Goal: Entertainment & Leisure: Browse casually

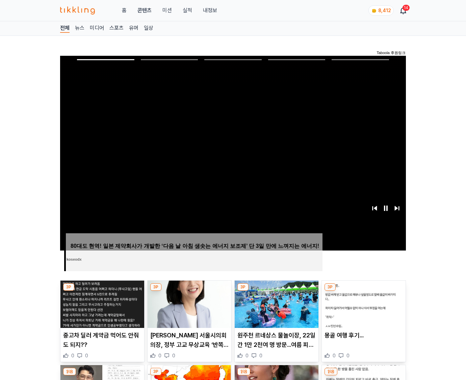
click at [362, 303] on img at bounding box center [364, 304] width 84 height 47
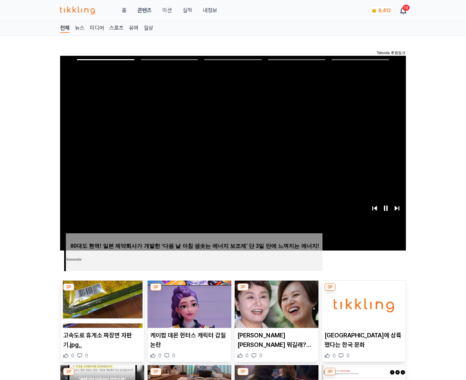
click at [362, 303] on img at bounding box center [364, 304] width 84 height 47
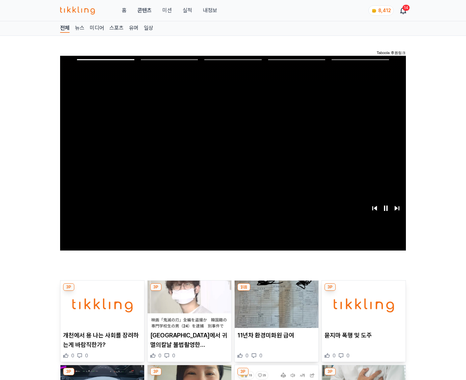
click at [362, 303] on img at bounding box center [364, 304] width 84 height 47
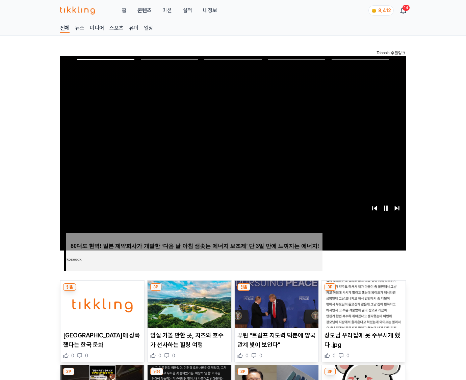
click at [362, 303] on img at bounding box center [364, 304] width 84 height 47
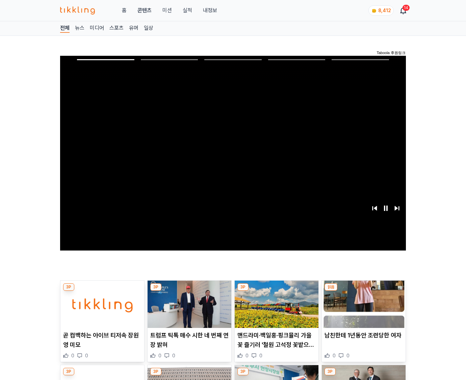
click at [362, 303] on img at bounding box center [364, 304] width 84 height 47
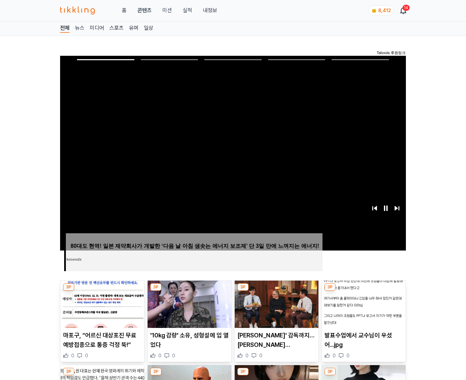
click at [362, 303] on img at bounding box center [364, 304] width 84 height 47
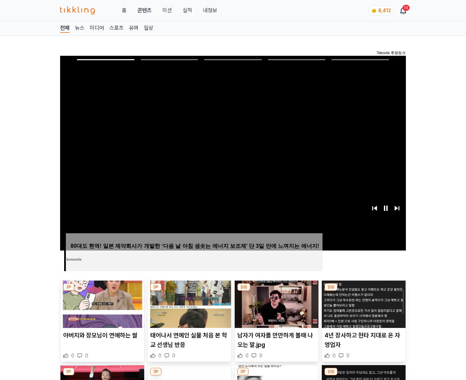
click at [362, 303] on img at bounding box center [364, 304] width 84 height 47
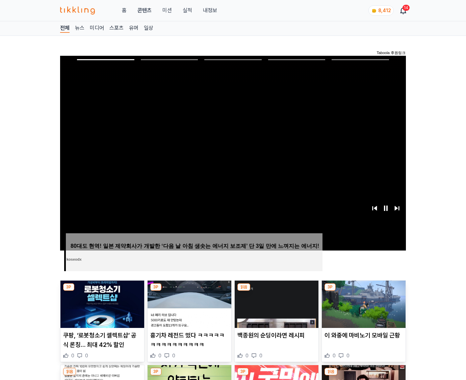
click at [362, 303] on img at bounding box center [364, 304] width 84 height 47
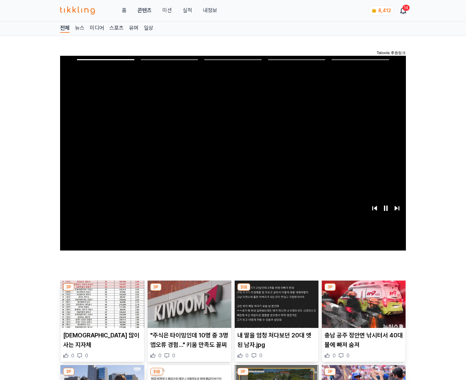
click at [362, 303] on img at bounding box center [364, 304] width 84 height 47
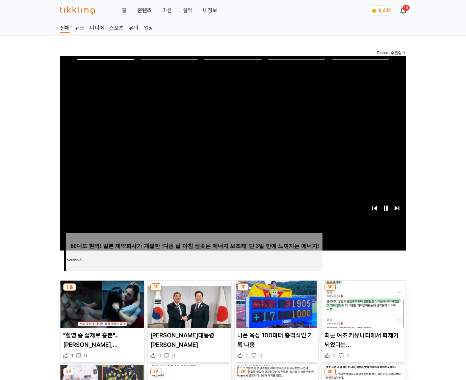
click at [362, 303] on img at bounding box center [364, 304] width 84 height 47
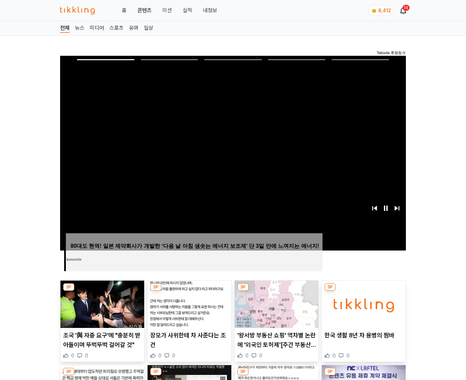
click at [362, 303] on img at bounding box center [364, 304] width 84 height 47
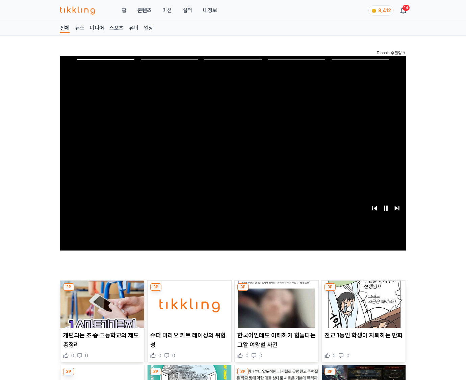
click at [362, 303] on img at bounding box center [364, 304] width 84 height 47
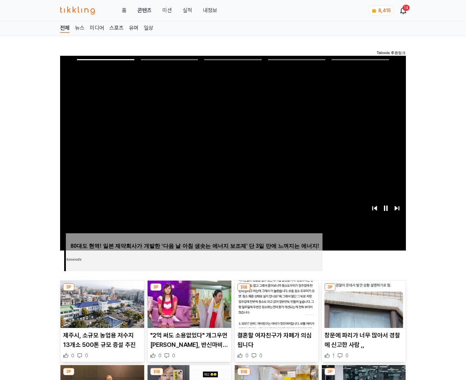
click at [362, 303] on img at bounding box center [364, 304] width 84 height 47
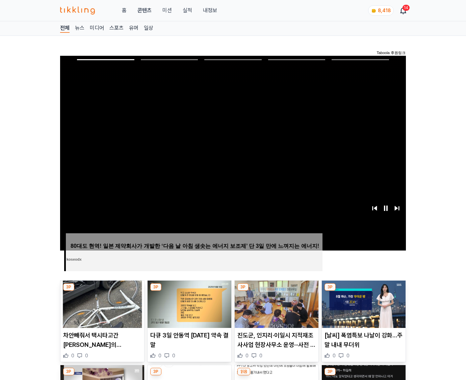
click at [362, 303] on img at bounding box center [364, 304] width 84 height 47
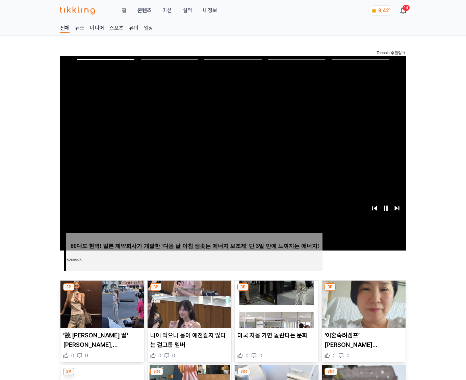
click at [362, 303] on img at bounding box center [364, 304] width 84 height 47
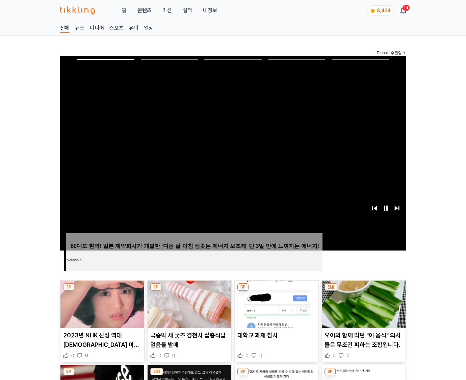
click at [362, 303] on img at bounding box center [364, 304] width 84 height 47
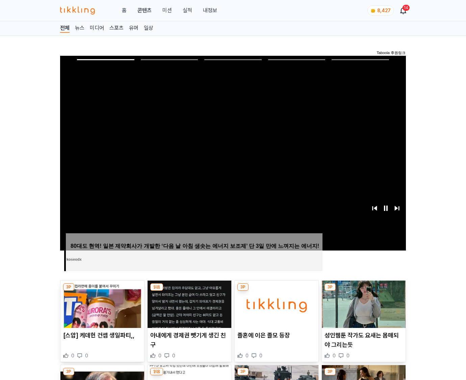
click at [362, 303] on img at bounding box center [364, 304] width 84 height 47
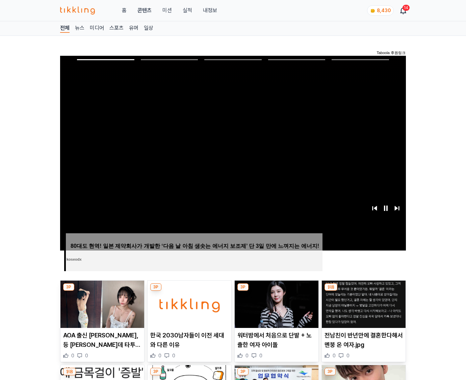
click at [362, 303] on img at bounding box center [364, 304] width 84 height 47
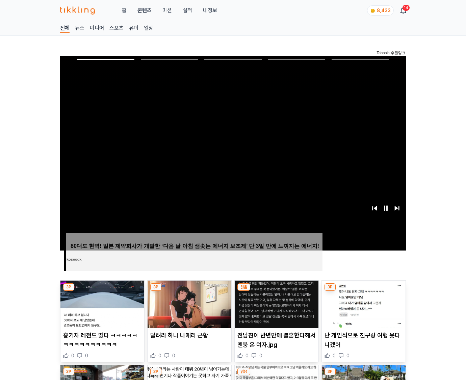
click at [362, 303] on img at bounding box center [364, 304] width 84 height 47
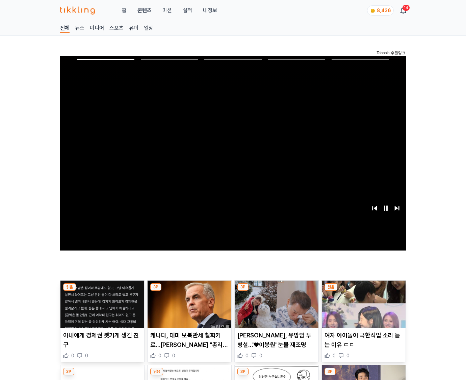
click at [362, 303] on img at bounding box center [364, 304] width 84 height 47
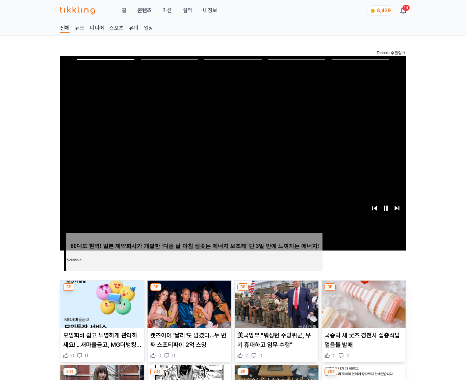
click at [362, 303] on img at bounding box center [364, 304] width 84 height 47
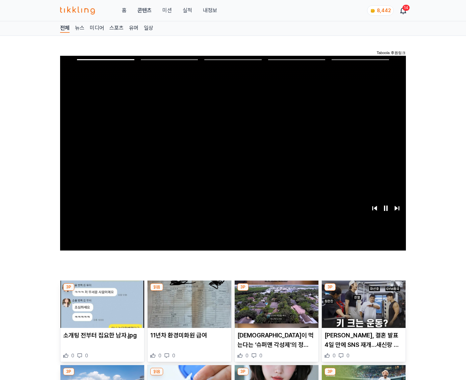
click at [362, 303] on img at bounding box center [364, 304] width 84 height 47
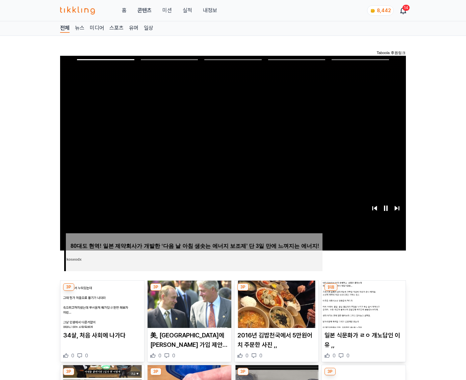
click at [362, 303] on img at bounding box center [364, 304] width 84 height 47
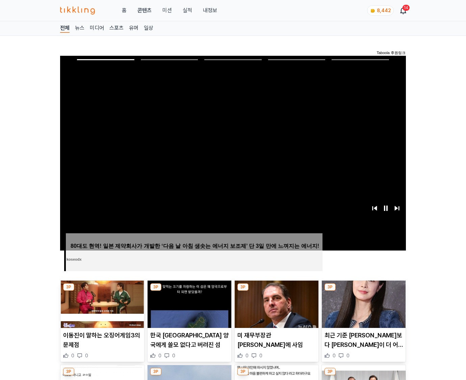
click at [362, 303] on img at bounding box center [364, 304] width 84 height 47
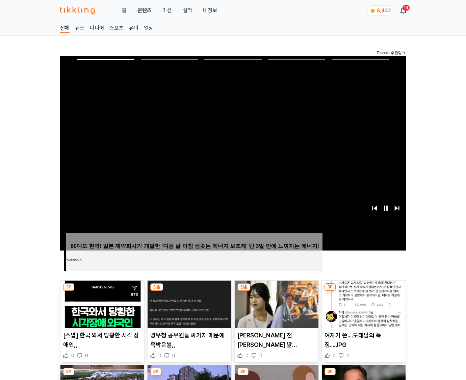
click at [362, 303] on img at bounding box center [364, 304] width 84 height 47
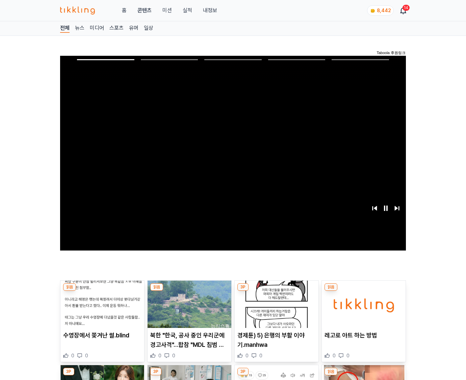
click at [362, 303] on img at bounding box center [364, 304] width 84 height 47
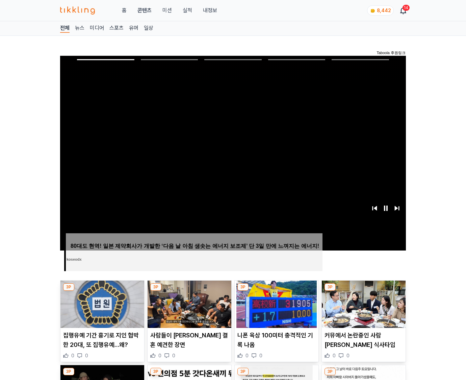
click at [362, 303] on img at bounding box center [364, 304] width 84 height 47
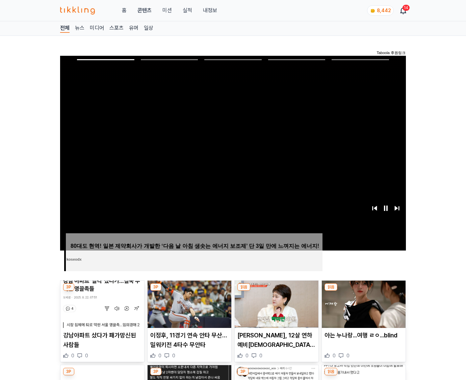
click at [362, 303] on img at bounding box center [364, 304] width 84 height 47
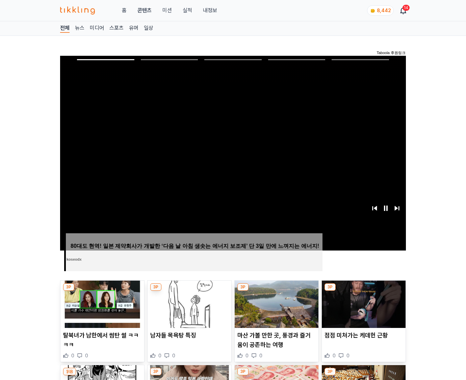
click at [362, 303] on img at bounding box center [364, 304] width 84 height 47
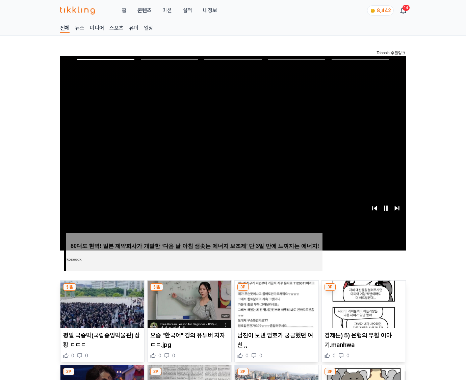
click at [362, 303] on img at bounding box center [364, 304] width 84 height 47
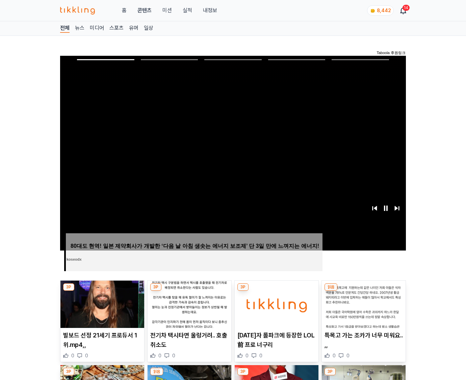
click at [362, 303] on img at bounding box center [364, 304] width 84 height 47
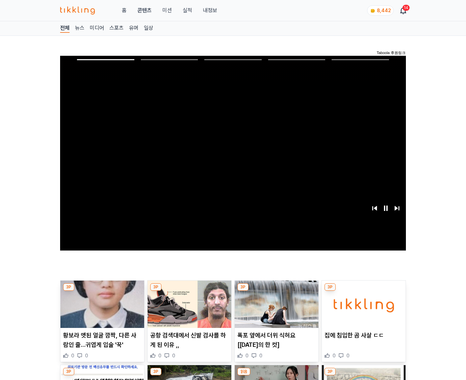
click at [362, 303] on img at bounding box center [364, 304] width 84 height 47
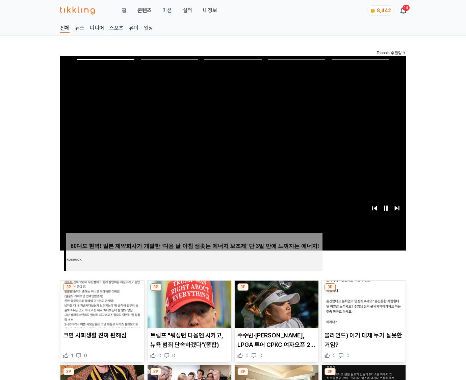
click at [362, 303] on img at bounding box center [364, 304] width 84 height 47
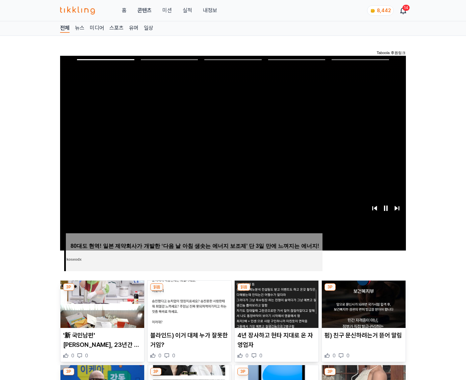
click at [362, 303] on img at bounding box center [364, 304] width 84 height 47
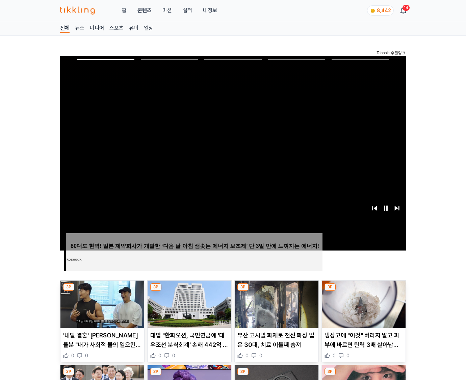
click at [362, 303] on img at bounding box center [364, 304] width 84 height 47
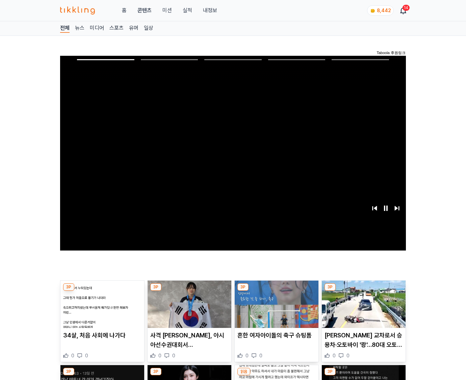
click at [362, 303] on img at bounding box center [364, 304] width 84 height 47
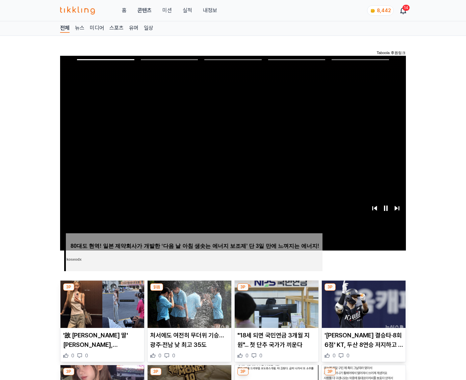
click at [362, 303] on img at bounding box center [364, 304] width 84 height 47
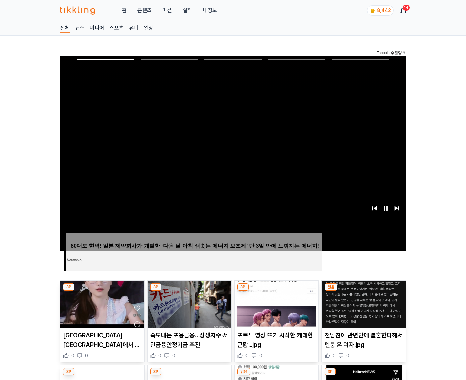
click at [362, 303] on img at bounding box center [364, 304] width 84 height 47
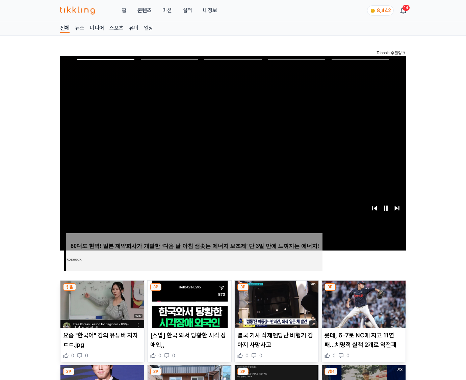
click at [362, 303] on img at bounding box center [364, 304] width 84 height 47
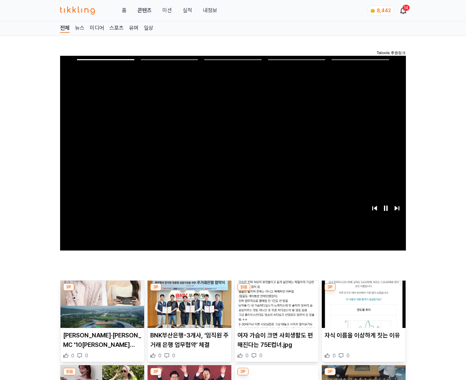
click at [362, 303] on img at bounding box center [364, 304] width 84 height 47
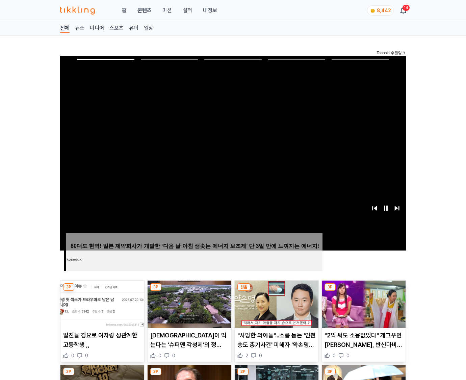
click at [362, 303] on img at bounding box center [364, 304] width 84 height 47
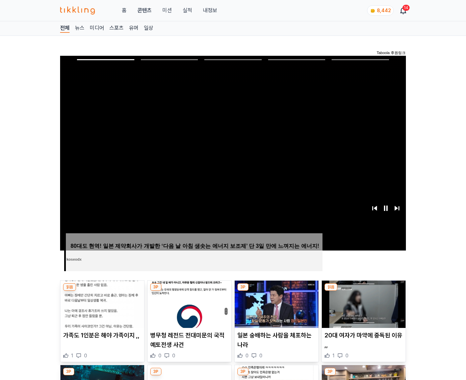
click at [362, 303] on img at bounding box center [364, 304] width 84 height 47
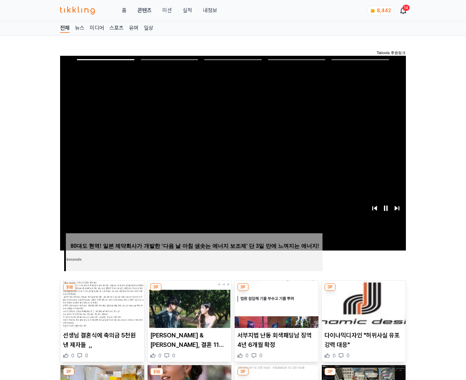
click at [362, 303] on img at bounding box center [364, 304] width 84 height 47
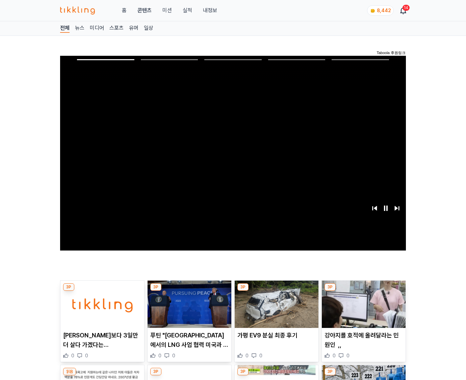
click at [362, 303] on img at bounding box center [364, 304] width 84 height 47
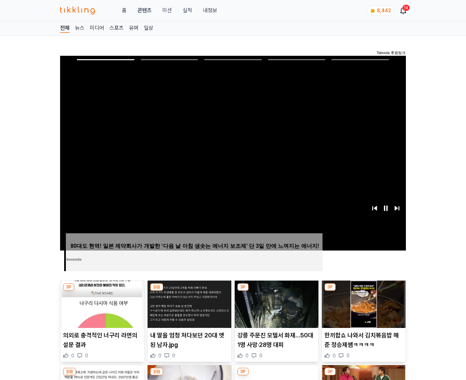
click at [362, 303] on img at bounding box center [364, 304] width 84 height 47
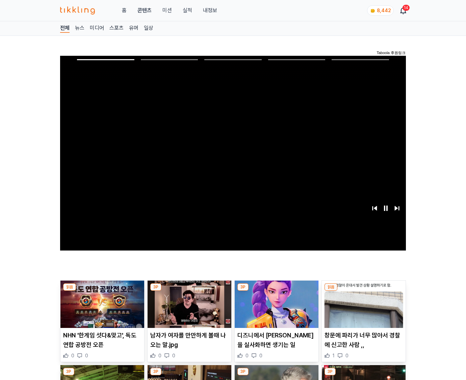
click at [362, 303] on img at bounding box center [364, 304] width 84 height 47
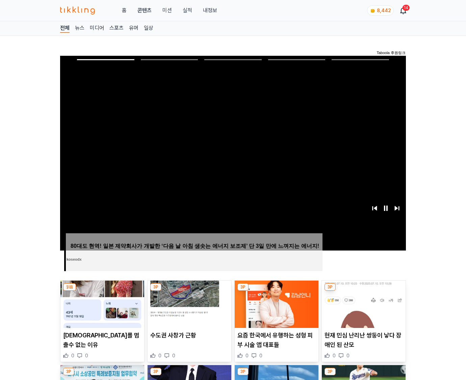
click at [362, 303] on img at bounding box center [364, 304] width 84 height 47
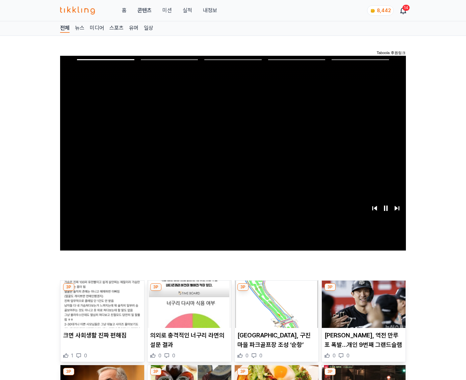
click at [362, 303] on img at bounding box center [364, 304] width 84 height 47
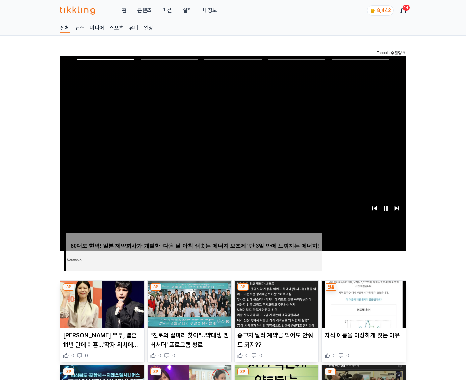
click at [362, 303] on img at bounding box center [364, 304] width 84 height 47
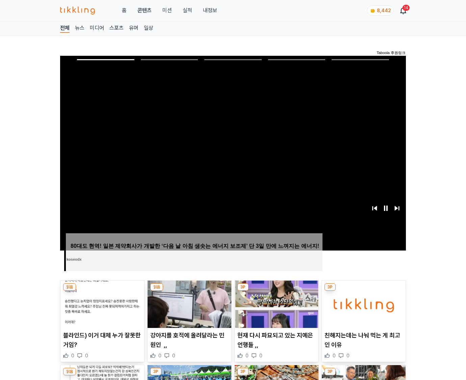
click at [362, 303] on img at bounding box center [364, 304] width 84 height 47
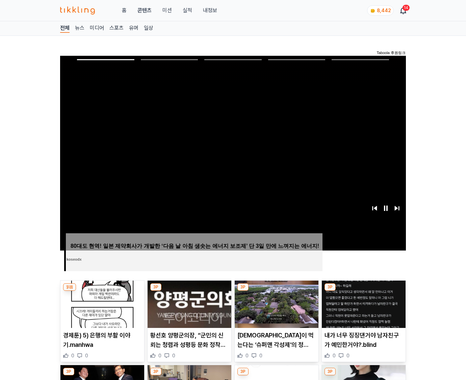
click at [362, 303] on img at bounding box center [364, 304] width 84 height 47
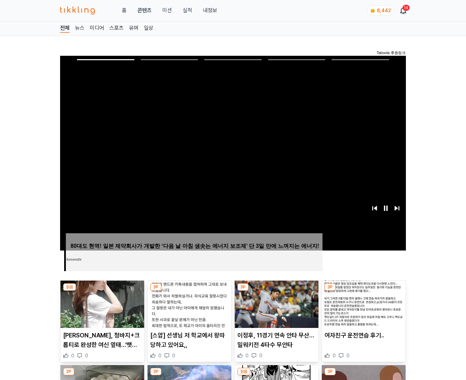
click at [362, 303] on img at bounding box center [364, 304] width 84 height 47
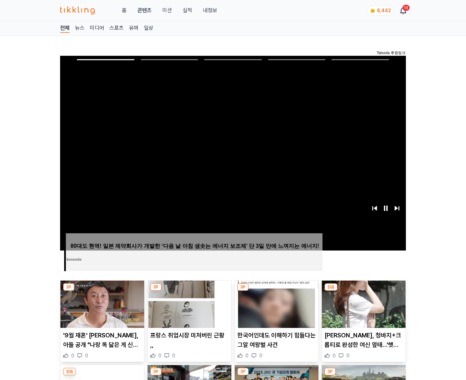
click at [362, 303] on img at bounding box center [364, 304] width 84 height 47
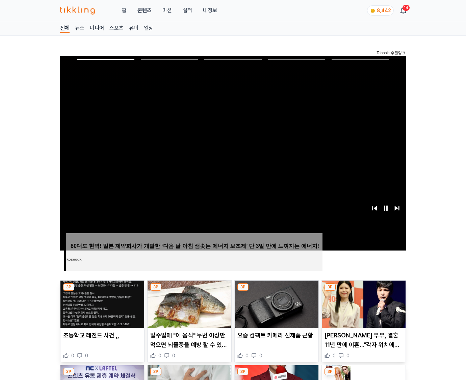
click at [362, 303] on img at bounding box center [364, 304] width 84 height 47
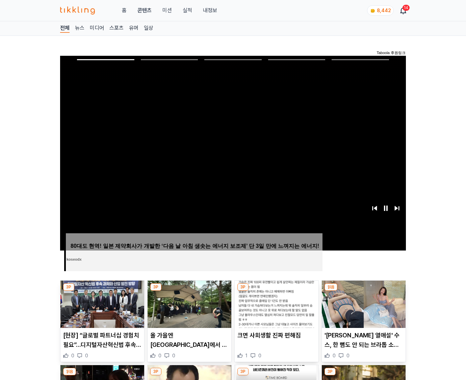
click at [362, 303] on img at bounding box center [364, 304] width 84 height 47
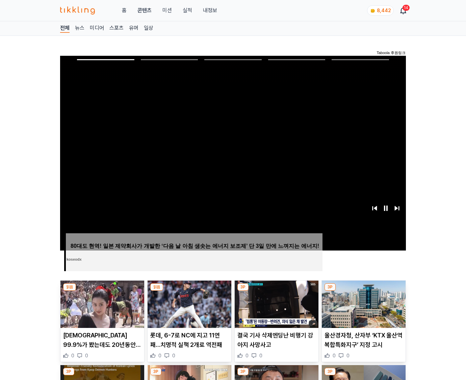
click at [362, 303] on img at bounding box center [364, 304] width 84 height 47
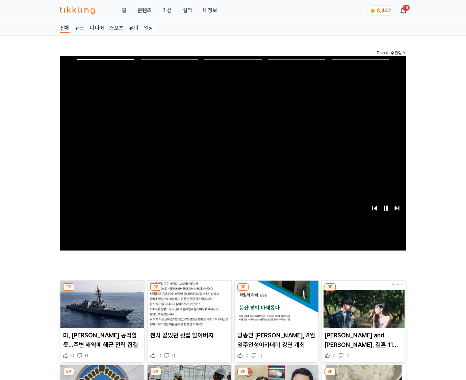
click at [362, 303] on img at bounding box center [364, 304] width 84 height 47
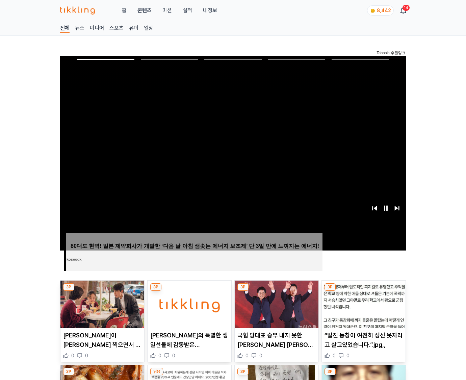
click at [362, 303] on img at bounding box center [364, 304] width 84 height 47
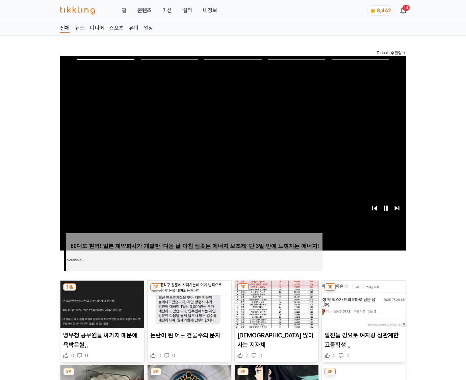
click at [362, 303] on img at bounding box center [364, 304] width 84 height 47
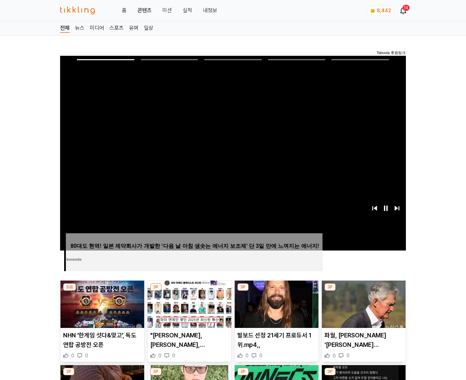
click at [362, 303] on img at bounding box center [364, 304] width 84 height 47
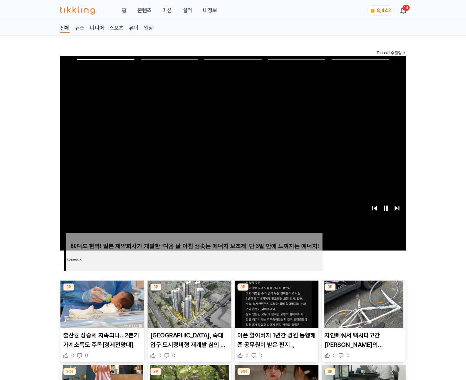
click at [362, 303] on img at bounding box center [364, 304] width 84 height 47
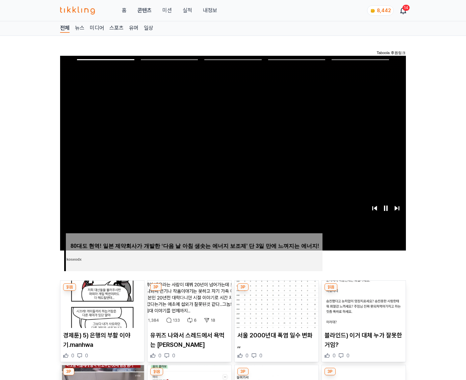
click at [362, 303] on img at bounding box center [364, 304] width 84 height 47
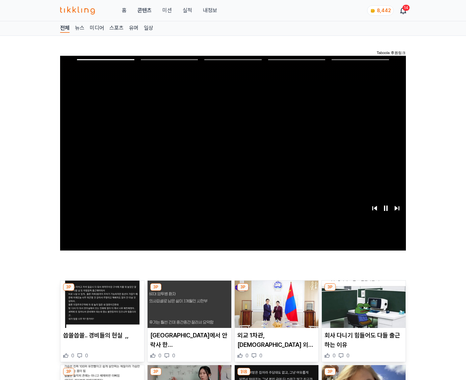
click at [362, 303] on img at bounding box center [364, 304] width 84 height 47
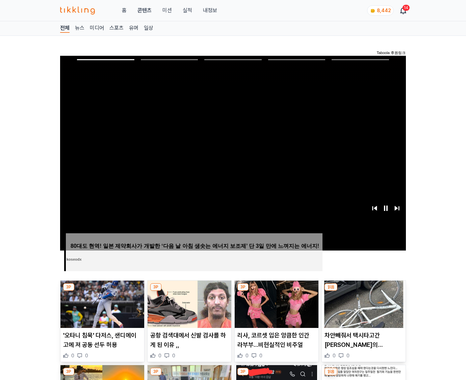
click at [362, 303] on img at bounding box center [364, 304] width 84 height 47
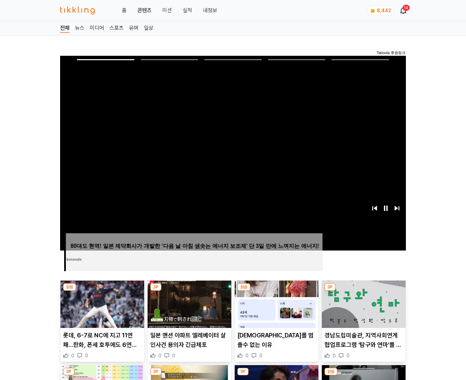
click at [362, 303] on img at bounding box center [364, 304] width 84 height 47
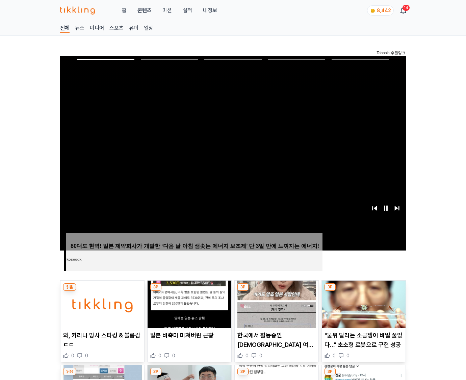
click at [362, 303] on img at bounding box center [364, 304] width 84 height 47
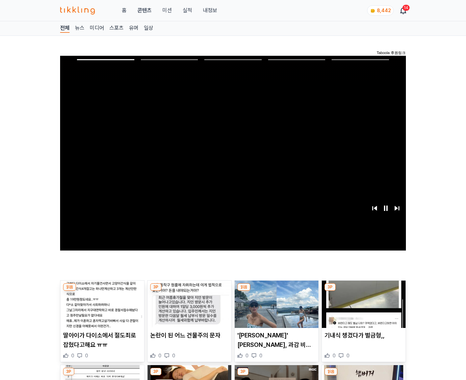
click at [362, 303] on img at bounding box center [364, 304] width 84 height 47
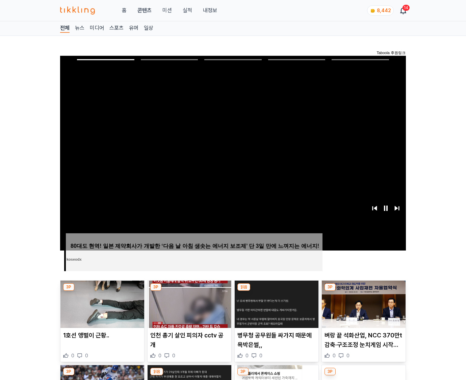
click at [362, 303] on img at bounding box center [364, 304] width 84 height 47
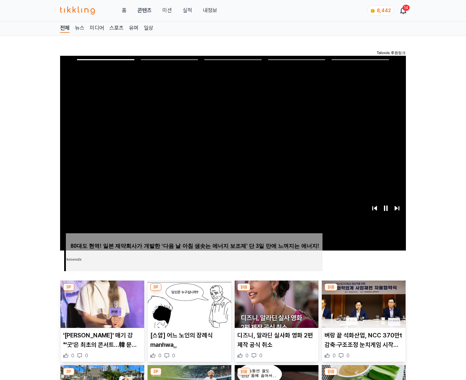
click at [362, 303] on img at bounding box center [364, 304] width 84 height 47
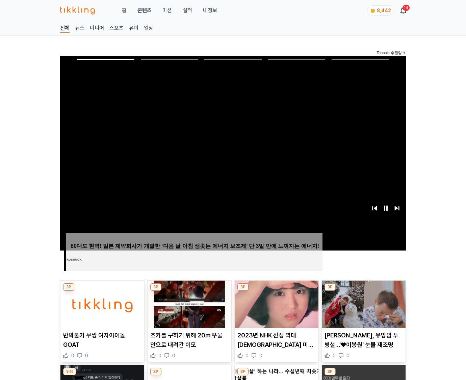
click at [362, 303] on img at bounding box center [364, 304] width 84 height 47
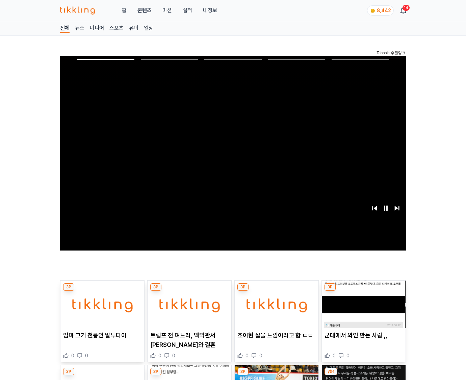
click at [362, 303] on img at bounding box center [364, 304] width 84 height 47
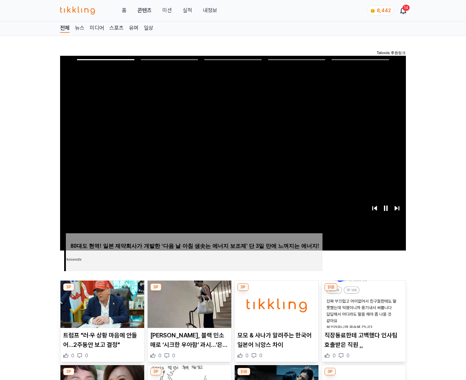
click at [362, 303] on img at bounding box center [364, 304] width 84 height 47
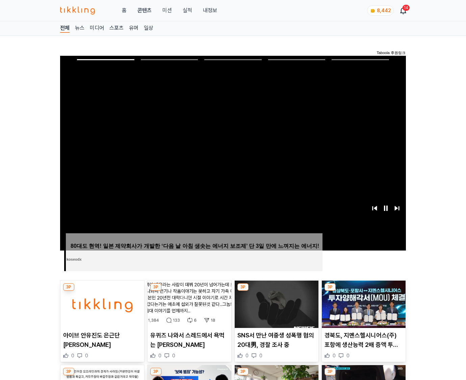
click at [362, 303] on img at bounding box center [364, 304] width 84 height 47
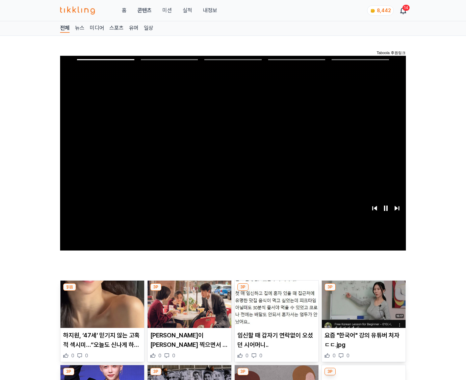
click at [362, 303] on img at bounding box center [364, 304] width 84 height 47
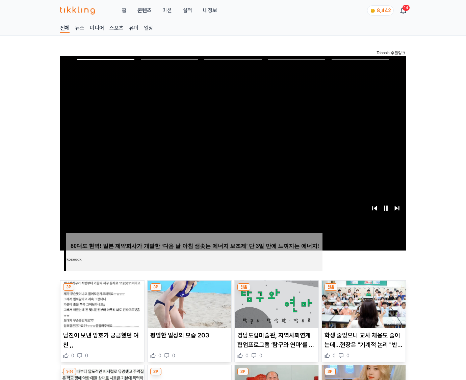
click at [362, 303] on img at bounding box center [364, 304] width 84 height 47
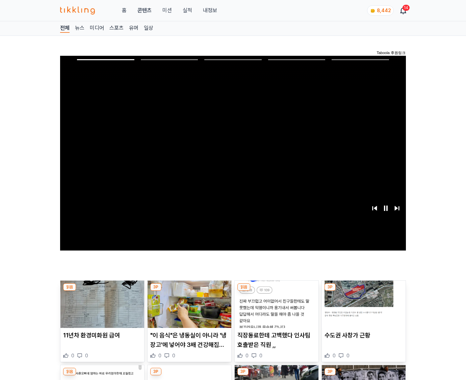
click at [362, 303] on img at bounding box center [364, 304] width 84 height 47
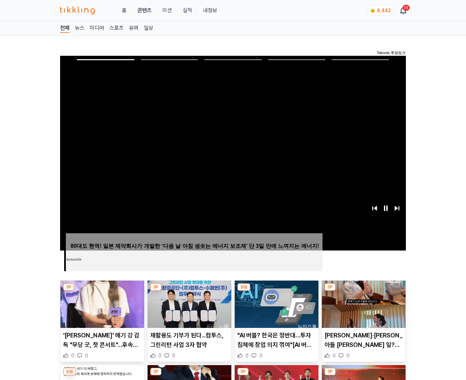
click at [362, 303] on img at bounding box center [364, 304] width 84 height 47
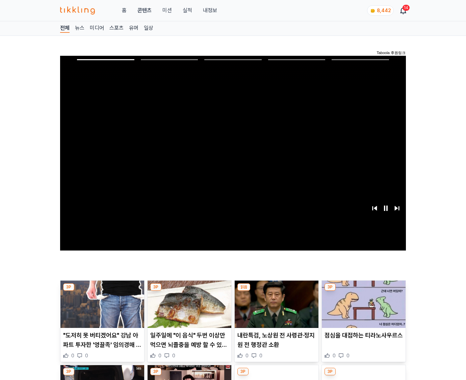
click at [362, 303] on img at bounding box center [364, 304] width 84 height 47
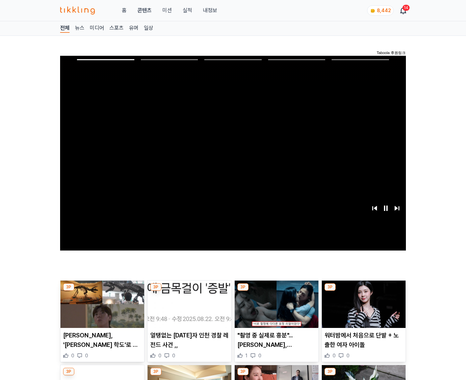
click at [362, 303] on img at bounding box center [364, 304] width 84 height 47
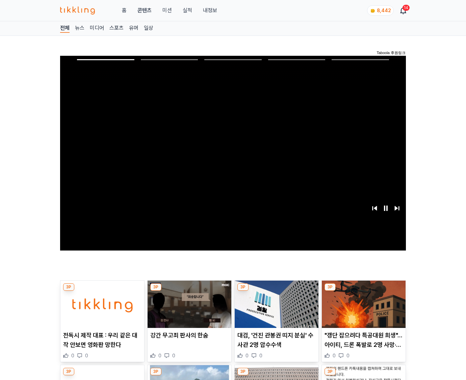
click at [362, 303] on img at bounding box center [364, 304] width 84 height 47
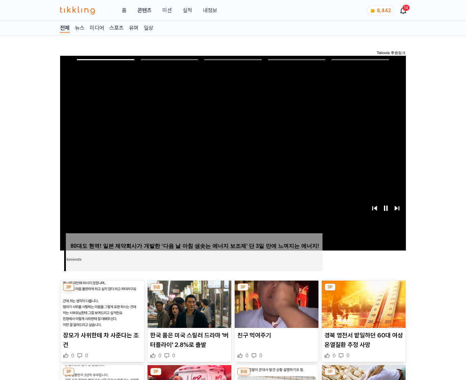
click at [362, 303] on img at bounding box center [364, 304] width 84 height 47
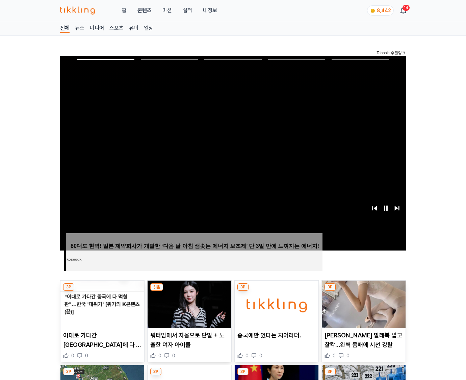
click at [362, 303] on img at bounding box center [364, 304] width 84 height 47
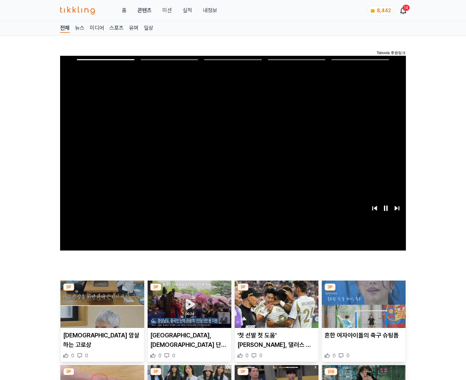
click at [362, 303] on img at bounding box center [364, 304] width 84 height 47
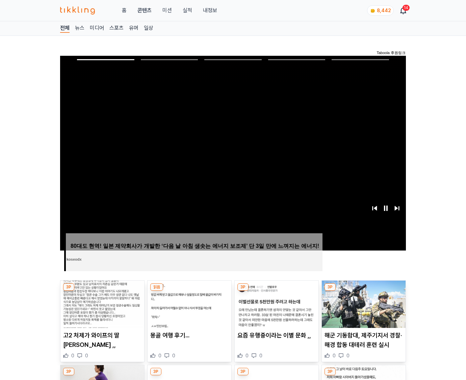
click at [362, 303] on img at bounding box center [364, 304] width 84 height 47
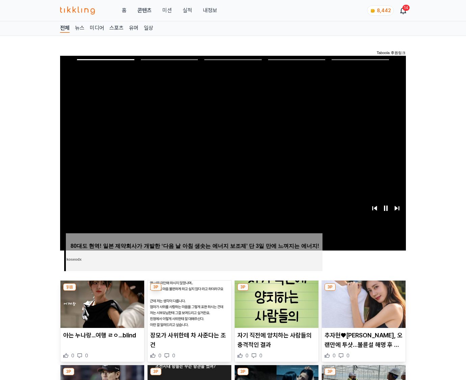
click at [362, 303] on img at bounding box center [364, 304] width 84 height 47
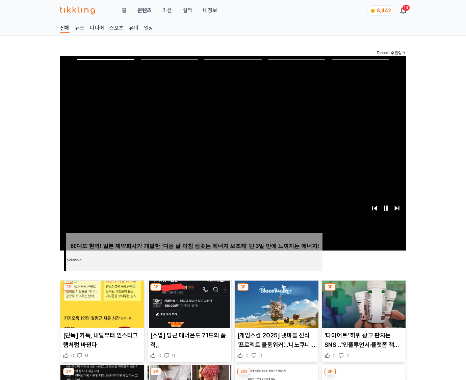
click at [362, 303] on img at bounding box center [364, 304] width 84 height 47
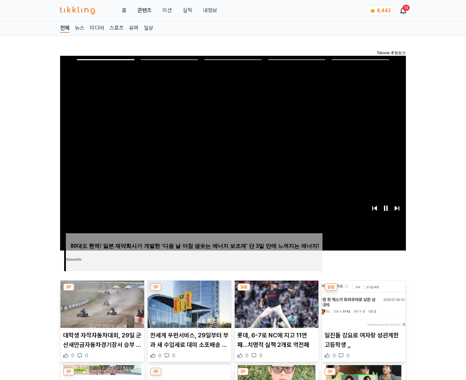
click at [362, 303] on img at bounding box center [364, 304] width 84 height 47
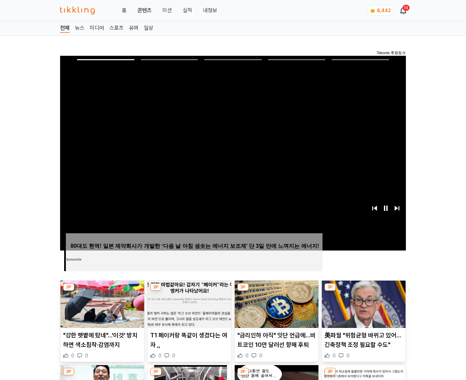
click at [362, 303] on img at bounding box center [364, 304] width 84 height 47
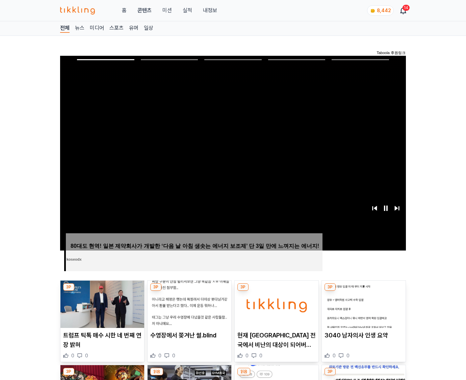
click at [362, 303] on img at bounding box center [364, 304] width 84 height 47
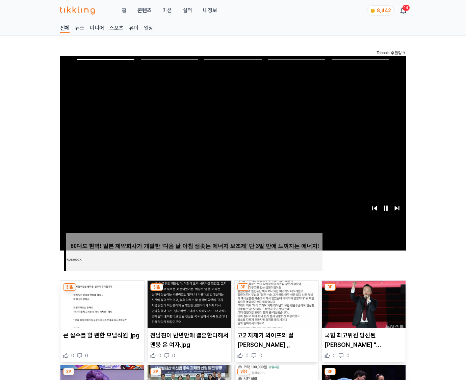
click at [362, 303] on img at bounding box center [364, 304] width 84 height 47
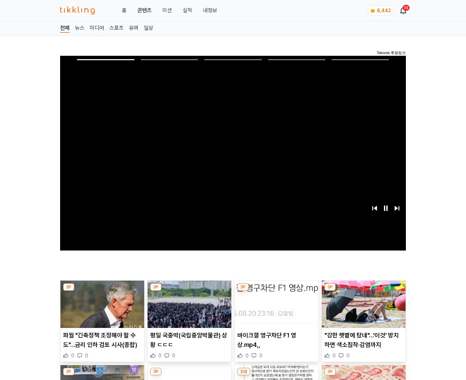
click at [362, 303] on img at bounding box center [364, 304] width 84 height 47
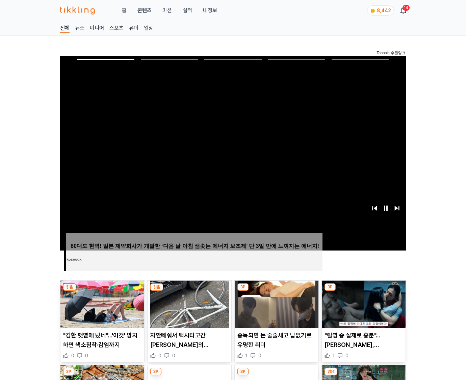
click at [362, 303] on img at bounding box center [364, 304] width 84 height 47
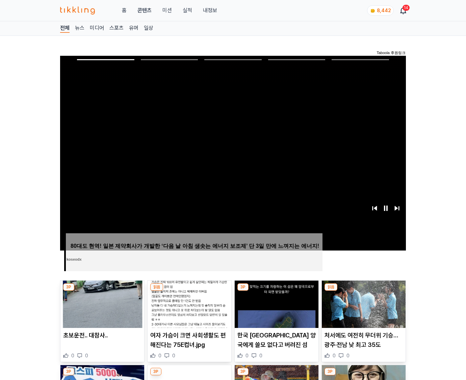
click at [362, 303] on img at bounding box center [364, 304] width 84 height 47
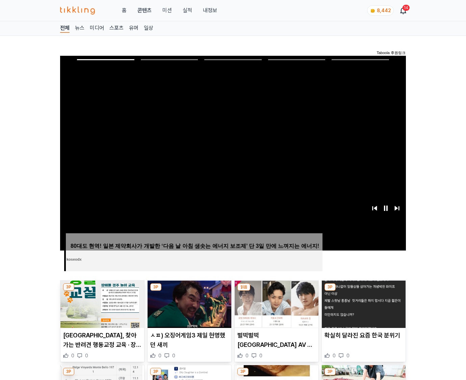
click at [362, 303] on img at bounding box center [364, 304] width 84 height 47
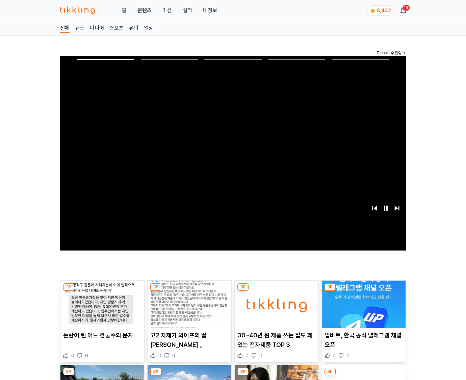
click at [362, 303] on img at bounding box center [364, 304] width 84 height 47
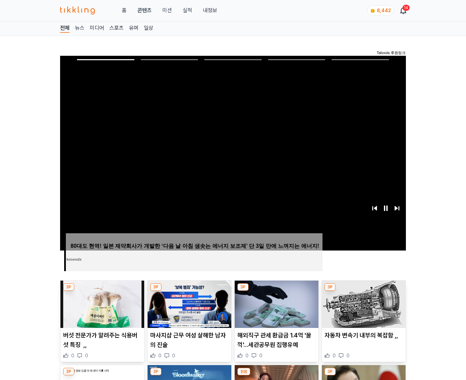
click at [362, 303] on img at bounding box center [364, 304] width 84 height 47
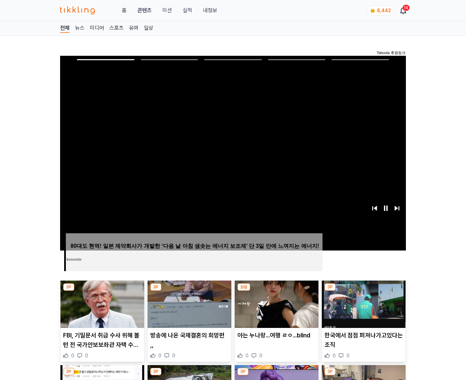
click at [362, 303] on img at bounding box center [364, 304] width 84 height 47
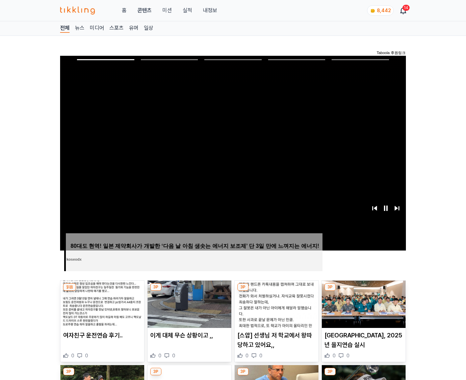
click at [362, 303] on img at bounding box center [364, 304] width 84 height 47
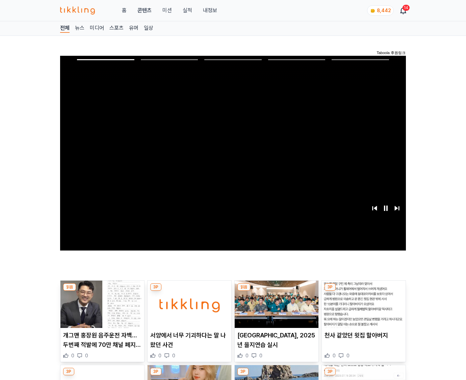
click at [362, 303] on img at bounding box center [364, 304] width 84 height 47
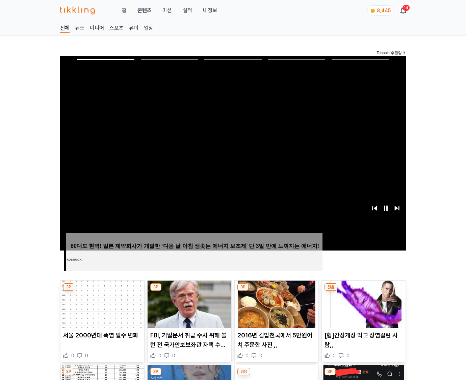
click at [362, 303] on img at bounding box center [364, 304] width 84 height 47
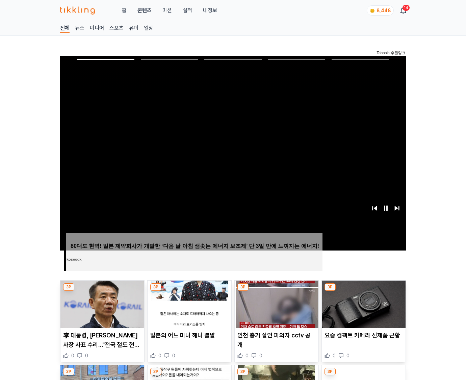
click at [362, 303] on img at bounding box center [364, 304] width 84 height 47
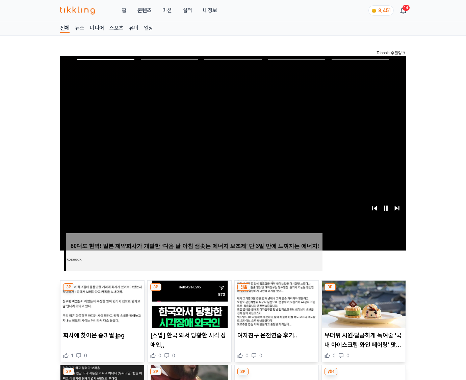
click at [362, 303] on img at bounding box center [364, 304] width 84 height 47
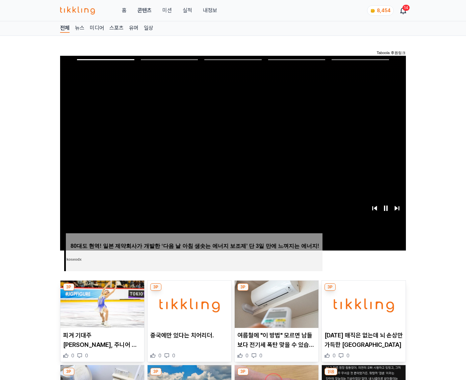
click at [362, 303] on img at bounding box center [364, 304] width 84 height 47
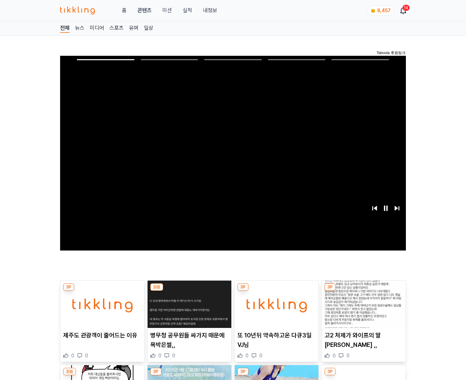
click at [362, 303] on img at bounding box center [364, 304] width 84 height 47
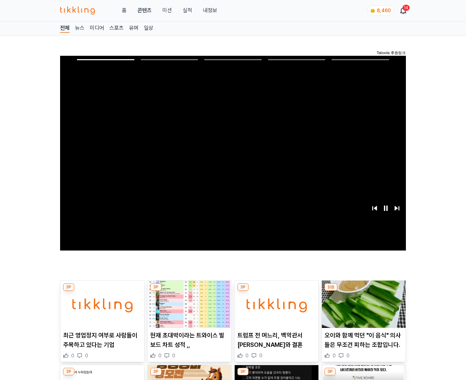
click at [362, 303] on img at bounding box center [364, 304] width 84 height 47
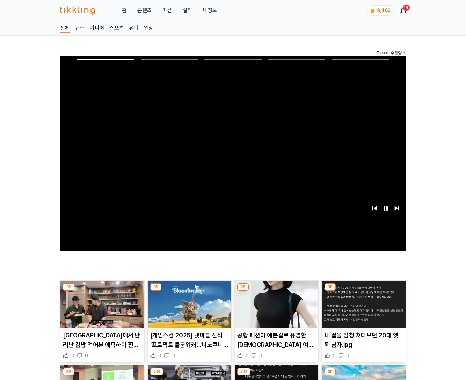
click at [362, 303] on img at bounding box center [364, 304] width 84 height 47
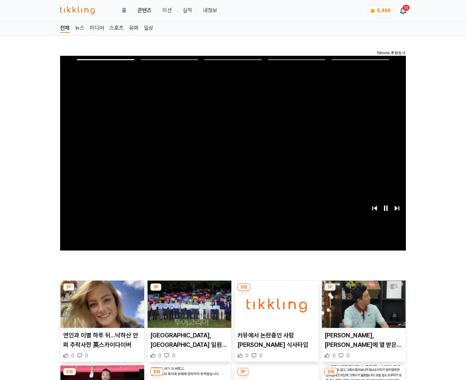
click at [362, 303] on img at bounding box center [364, 304] width 84 height 47
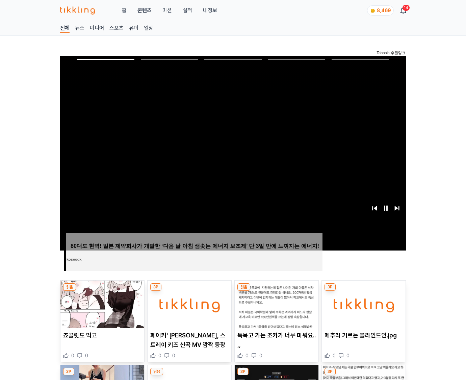
click at [362, 303] on img at bounding box center [364, 304] width 84 height 47
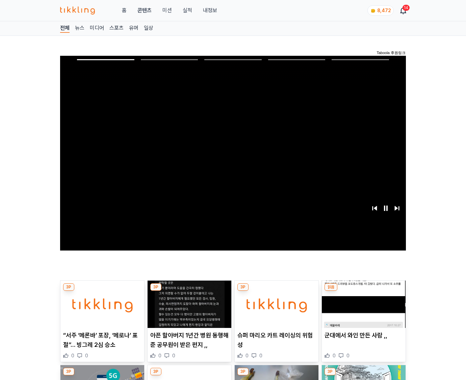
click at [362, 303] on img at bounding box center [364, 304] width 84 height 47
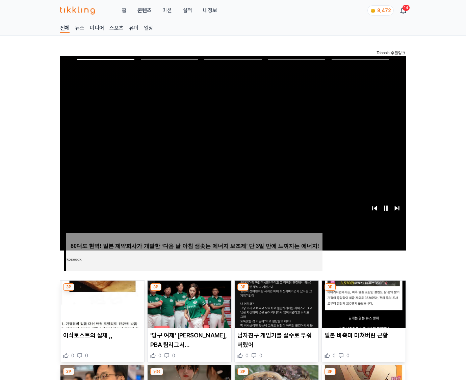
click at [362, 303] on img at bounding box center [364, 304] width 84 height 47
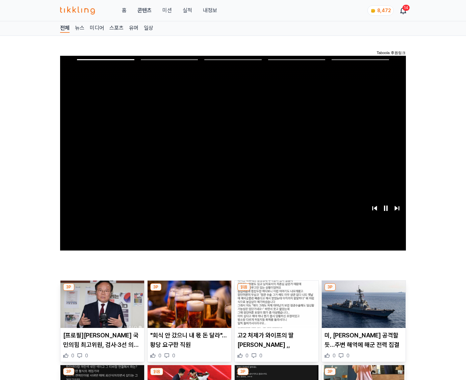
click at [362, 303] on img at bounding box center [364, 304] width 84 height 47
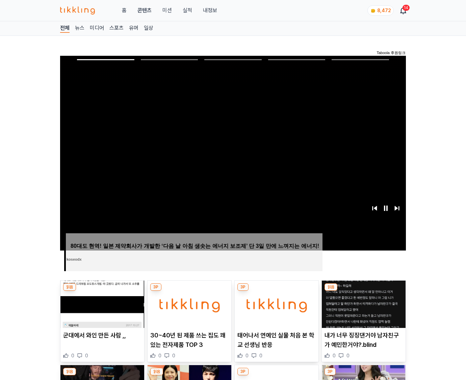
click at [362, 303] on img at bounding box center [364, 304] width 84 height 47
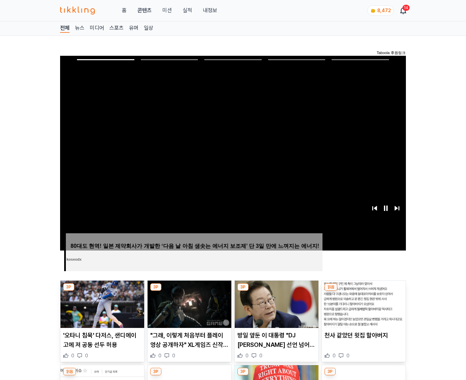
click at [362, 303] on img at bounding box center [364, 304] width 84 height 47
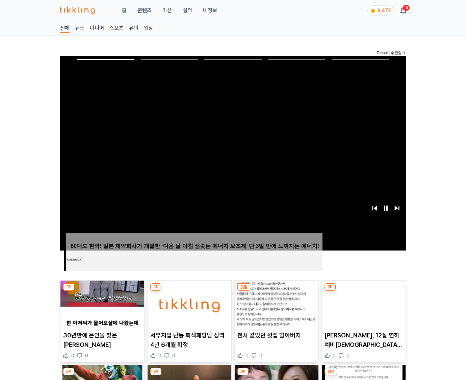
click at [362, 303] on img at bounding box center [364, 304] width 84 height 47
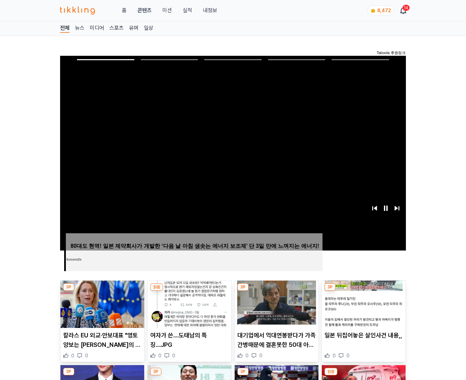
click at [362, 303] on img at bounding box center [364, 304] width 84 height 47
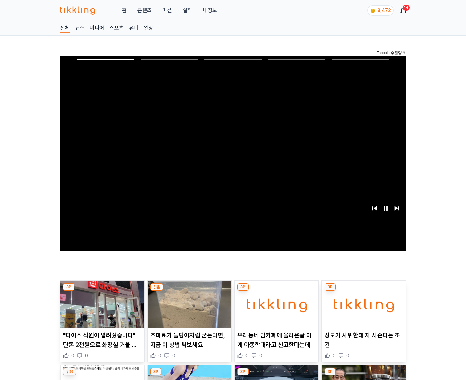
click at [362, 303] on img at bounding box center [364, 304] width 84 height 47
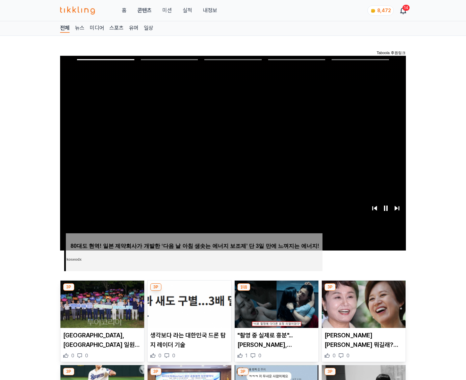
click at [362, 303] on img at bounding box center [364, 304] width 84 height 47
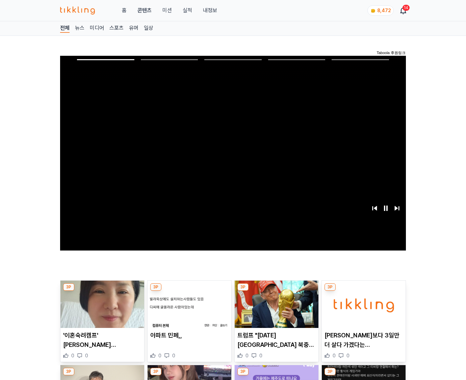
click at [362, 303] on img at bounding box center [364, 304] width 84 height 47
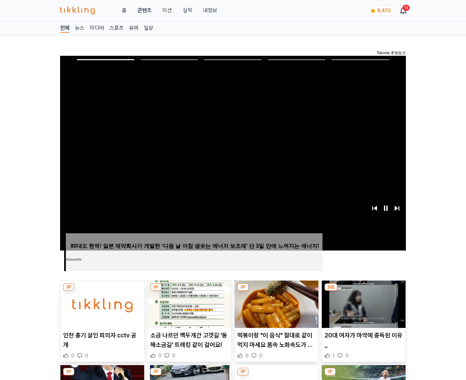
click at [362, 303] on img at bounding box center [364, 304] width 84 height 47
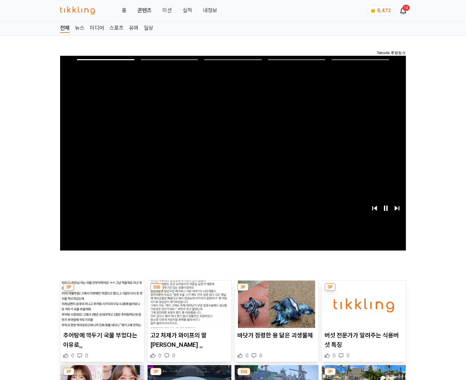
click at [362, 303] on img at bounding box center [364, 304] width 84 height 47
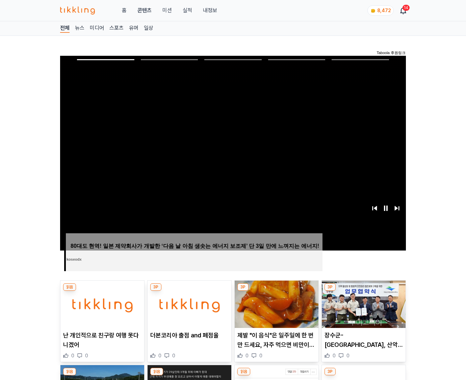
click at [362, 303] on img at bounding box center [364, 304] width 84 height 47
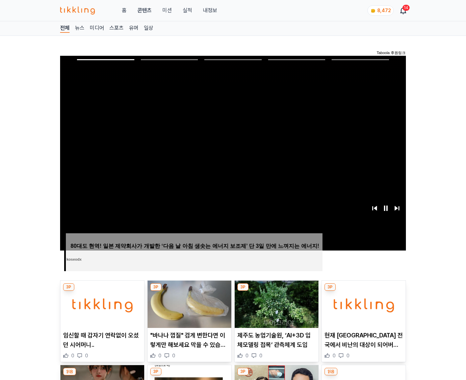
click at [362, 303] on img at bounding box center [364, 304] width 84 height 47
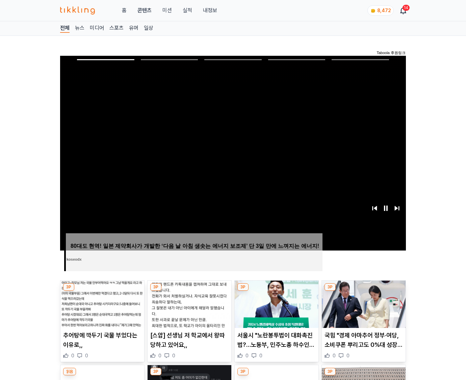
click at [362, 303] on img at bounding box center [364, 304] width 84 height 47
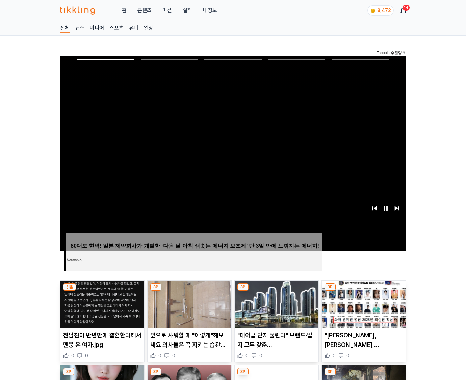
click at [362, 303] on img at bounding box center [364, 304] width 84 height 47
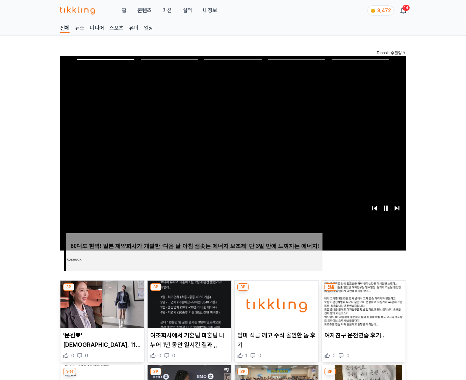
click at [362, 303] on img at bounding box center [364, 304] width 84 height 47
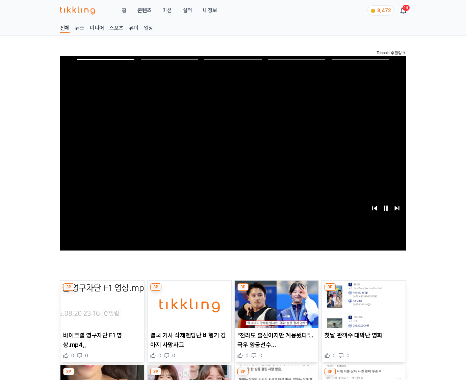
click at [362, 303] on img at bounding box center [364, 304] width 84 height 47
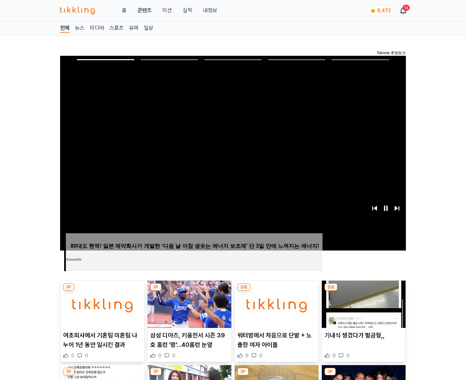
click at [362, 303] on img at bounding box center [364, 304] width 84 height 47
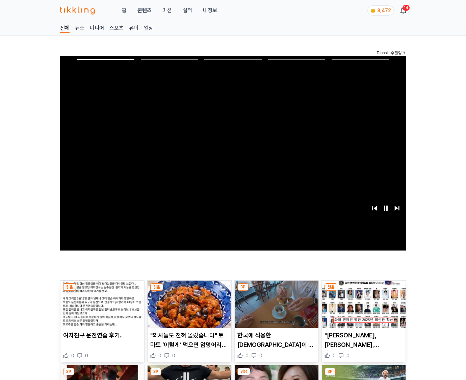
click at [362, 303] on img at bounding box center [364, 304] width 84 height 47
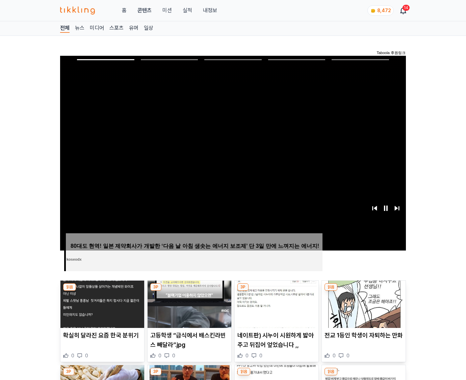
click at [362, 303] on img at bounding box center [364, 304] width 84 height 47
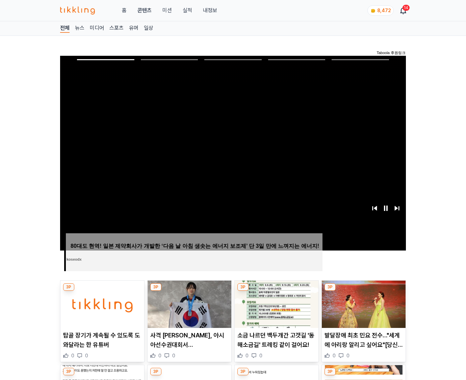
click at [362, 303] on img at bounding box center [364, 304] width 84 height 47
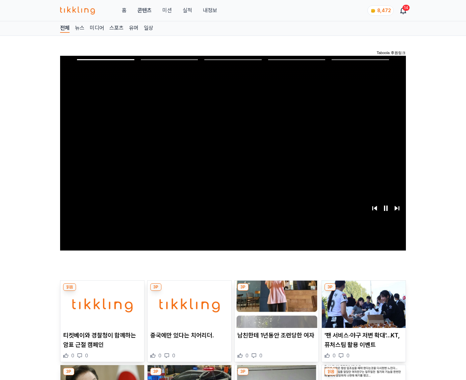
click at [362, 303] on img at bounding box center [364, 304] width 84 height 47
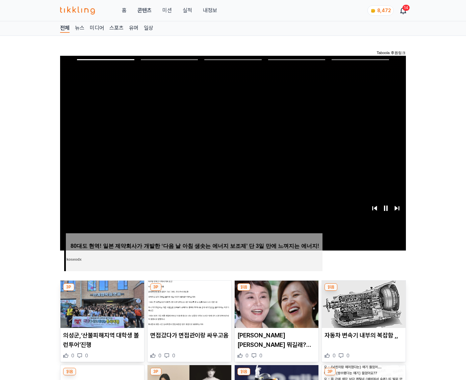
click at [362, 303] on img at bounding box center [364, 304] width 84 height 47
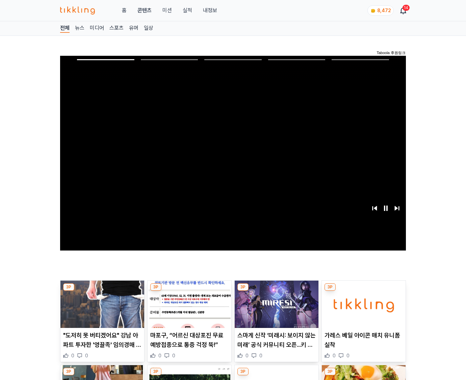
click at [362, 303] on img at bounding box center [364, 304] width 84 height 47
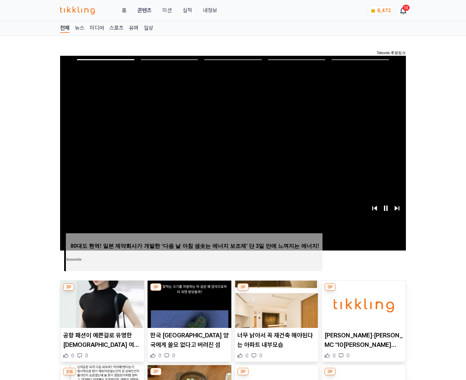
click at [362, 303] on img at bounding box center [364, 304] width 84 height 47
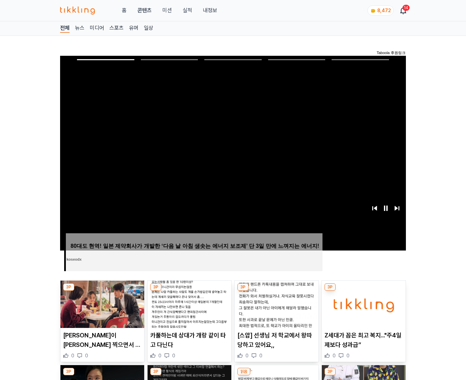
click at [362, 303] on img at bounding box center [364, 304] width 84 height 47
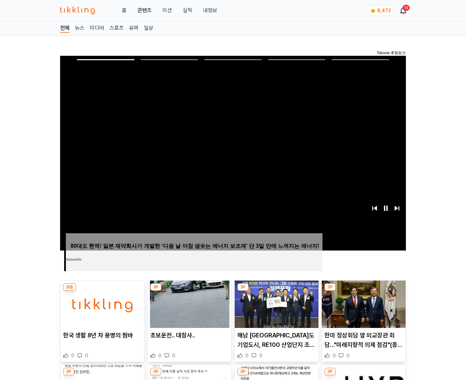
click at [362, 303] on img at bounding box center [364, 304] width 84 height 47
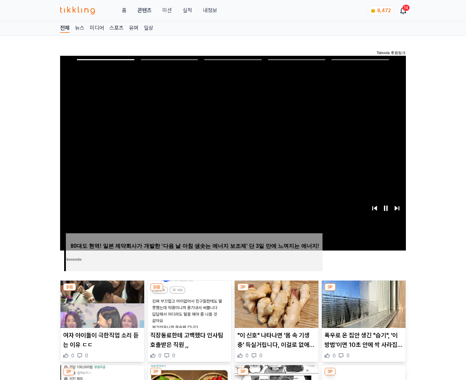
click at [362, 303] on img at bounding box center [364, 304] width 84 height 47
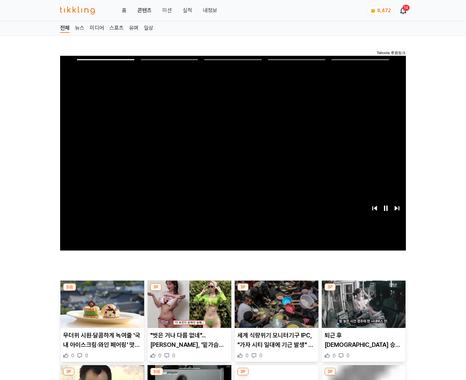
click at [362, 303] on img at bounding box center [364, 304] width 84 height 47
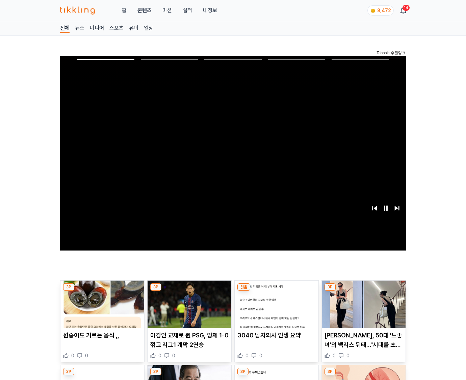
click at [362, 303] on img at bounding box center [364, 304] width 84 height 47
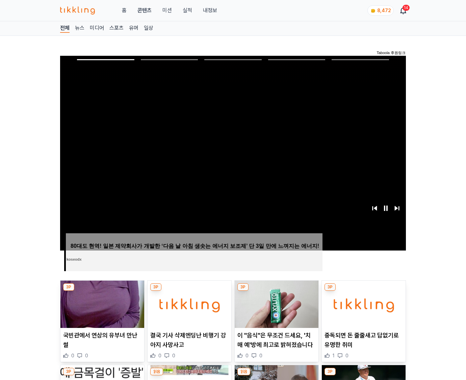
click at [362, 303] on img at bounding box center [364, 304] width 84 height 47
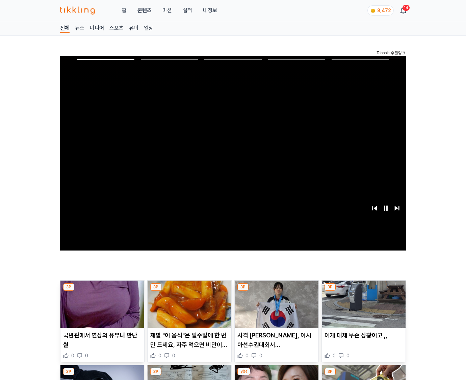
click at [362, 303] on img at bounding box center [364, 304] width 84 height 47
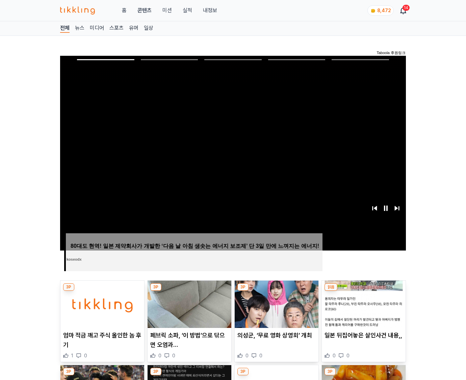
click at [362, 303] on img at bounding box center [364, 304] width 84 height 47
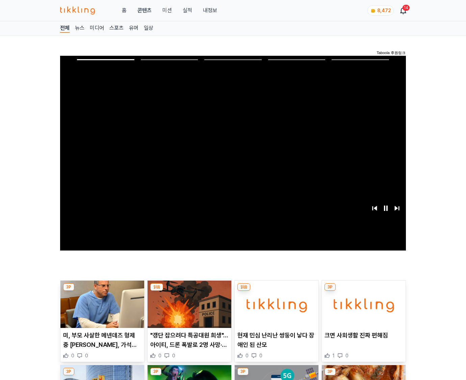
click at [362, 303] on img at bounding box center [364, 304] width 84 height 47
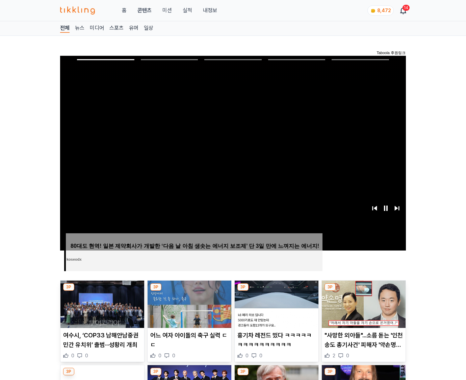
click at [362, 303] on img at bounding box center [364, 304] width 84 height 47
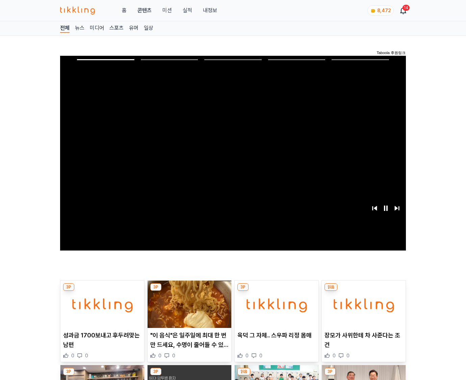
click at [362, 303] on img at bounding box center [364, 304] width 84 height 47
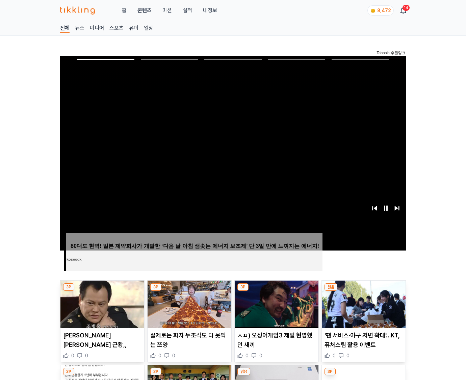
click at [362, 303] on img at bounding box center [364, 304] width 84 height 47
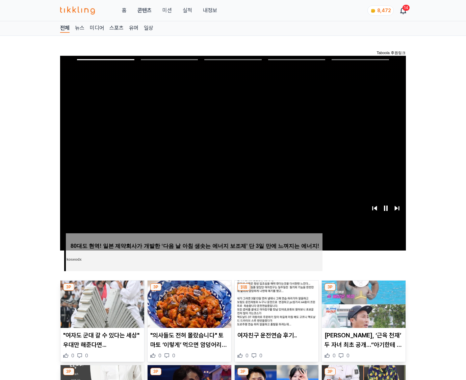
click at [362, 303] on img at bounding box center [364, 304] width 84 height 47
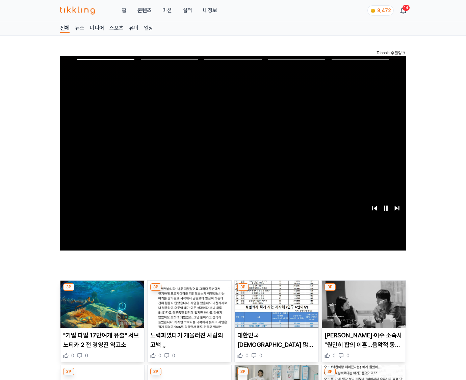
click at [362, 303] on img at bounding box center [364, 304] width 84 height 47
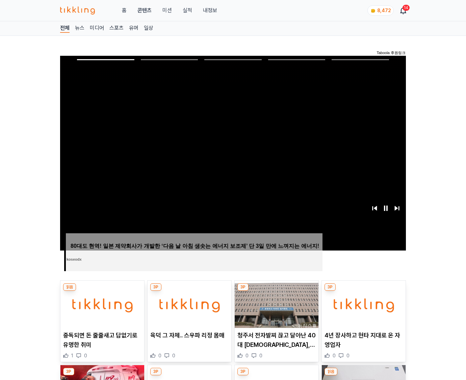
click at [362, 303] on img at bounding box center [364, 304] width 84 height 47
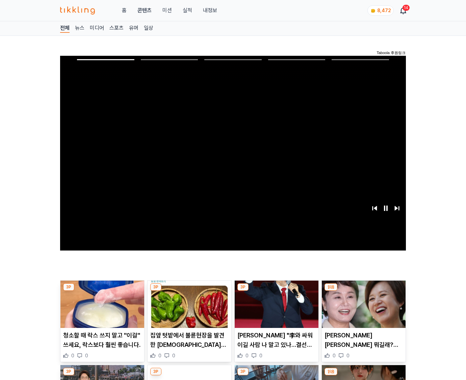
click at [362, 303] on img at bounding box center [364, 304] width 84 height 47
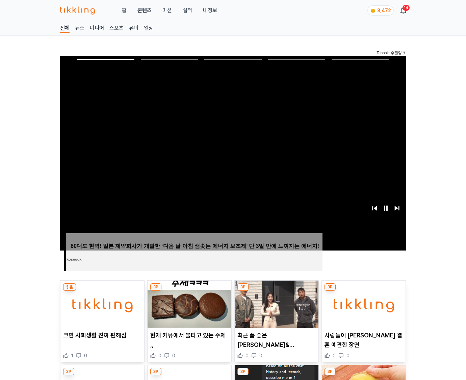
click at [362, 303] on img at bounding box center [364, 304] width 84 height 47
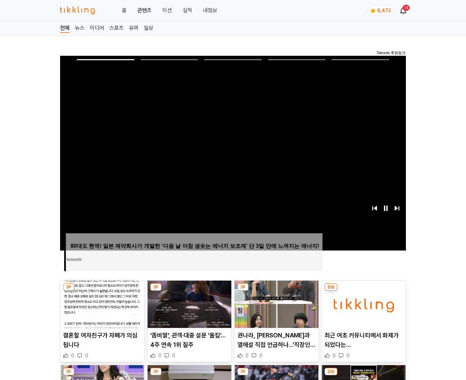
click at [362, 303] on img at bounding box center [364, 304] width 84 height 47
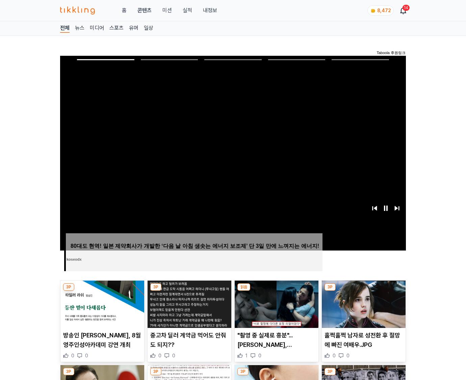
click at [362, 303] on img at bounding box center [364, 304] width 84 height 47
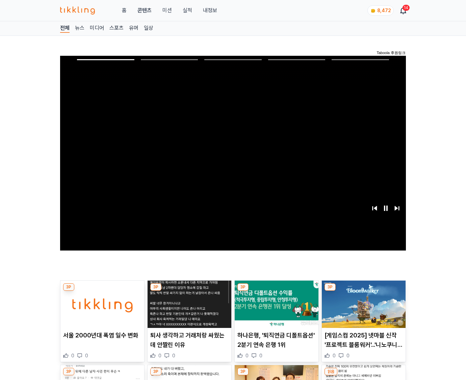
click at [362, 303] on img at bounding box center [364, 304] width 84 height 47
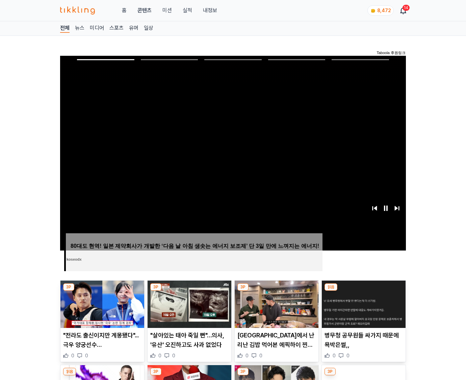
click at [362, 303] on img at bounding box center [364, 304] width 84 height 47
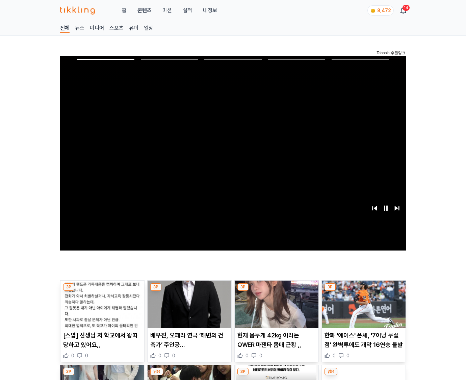
click at [362, 303] on img at bounding box center [364, 304] width 84 height 47
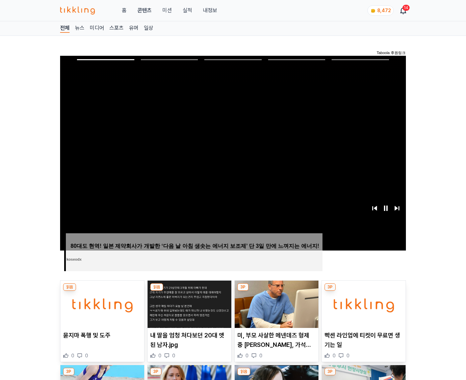
click at [362, 303] on img at bounding box center [364, 304] width 84 height 47
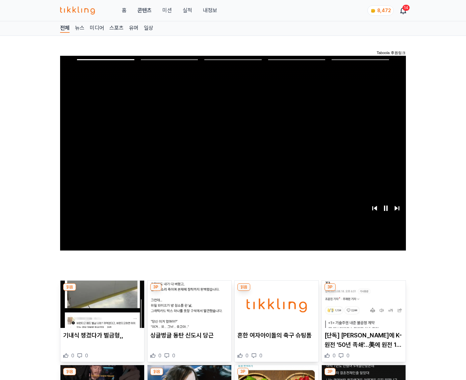
click at [362, 303] on img at bounding box center [364, 304] width 84 height 47
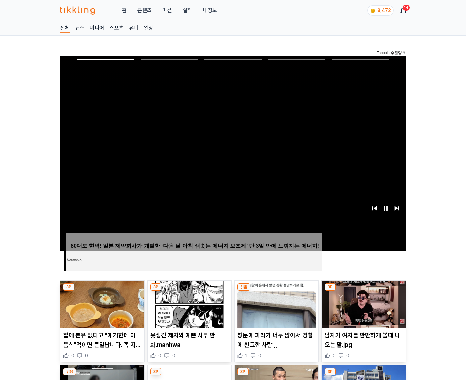
click at [362, 303] on img at bounding box center [364, 304] width 84 height 47
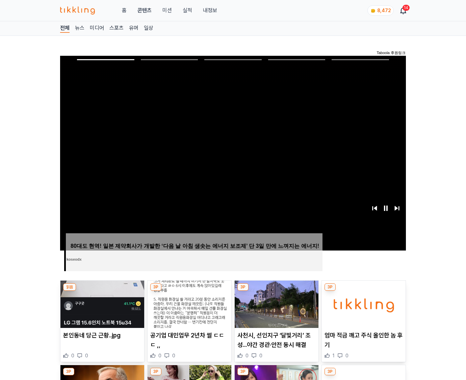
click at [362, 303] on img at bounding box center [364, 304] width 84 height 47
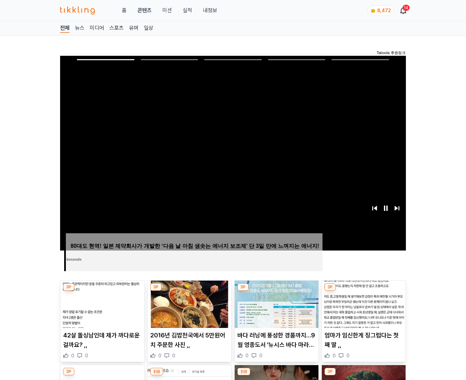
click at [362, 303] on img at bounding box center [364, 304] width 84 height 47
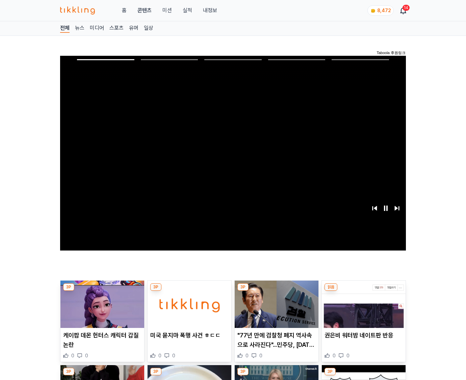
click at [362, 303] on img at bounding box center [364, 304] width 84 height 47
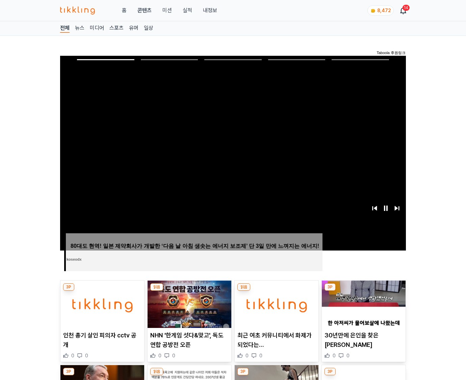
click at [362, 303] on img at bounding box center [364, 304] width 84 height 47
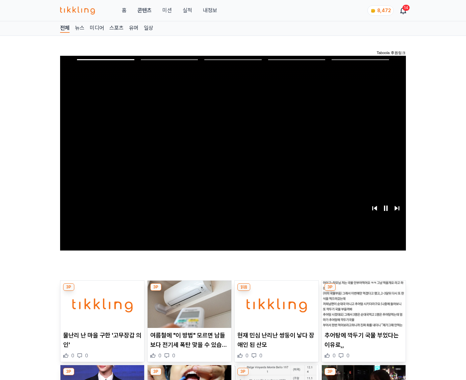
click at [362, 303] on img at bounding box center [364, 304] width 84 height 47
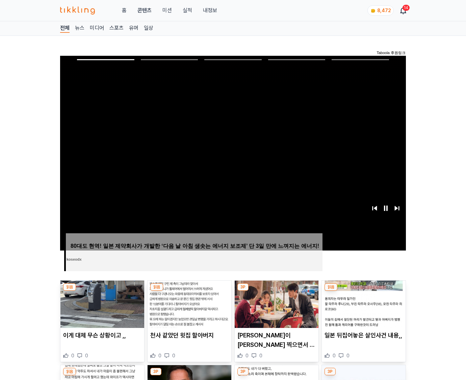
click at [362, 303] on img at bounding box center [364, 304] width 84 height 47
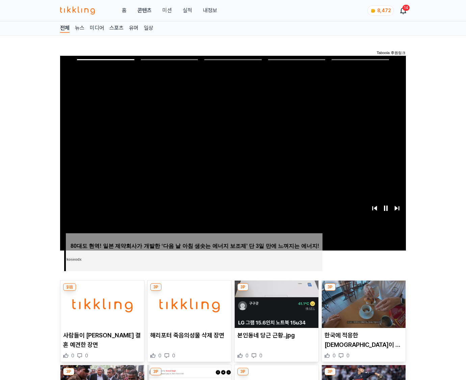
click at [362, 303] on img at bounding box center [364, 304] width 84 height 47
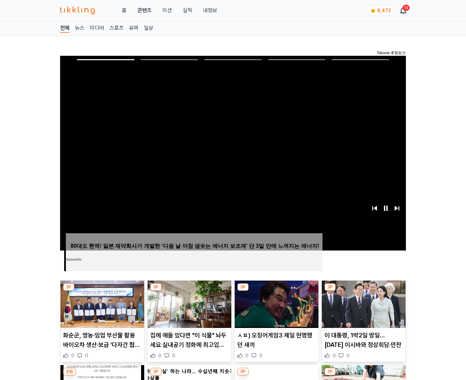
click at [362, 303] on img at bounding box center [364, 304] width 84 height 47
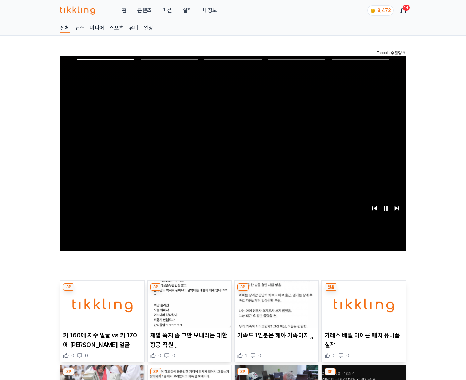
click at [362, 303] on img at bounding box center [364, 304] width 84 height 47
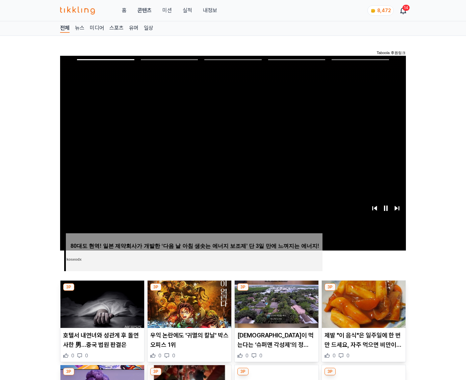
click at [362, 303] on img at bounding box center [364, 304] width 84 height 47
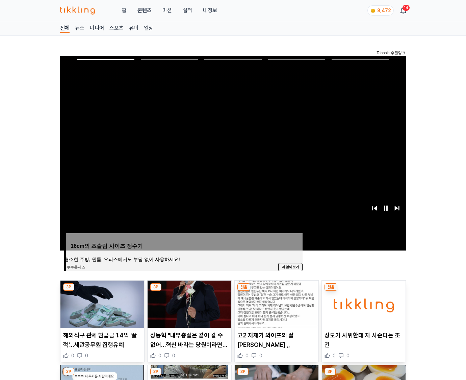
click at [362, 303] on img at bounding box center [364, 304] width 84 height 47
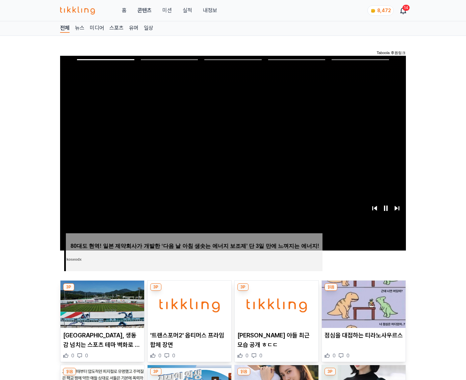
click at [362, 303] on img at bounding box center [364, 304] width 84 height 47
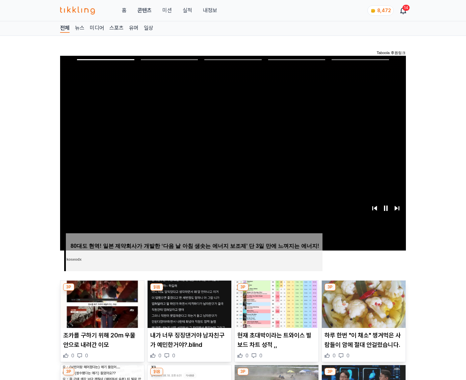
click at [362, 303] on img at bounding box center [364, 304] width 84 height 47
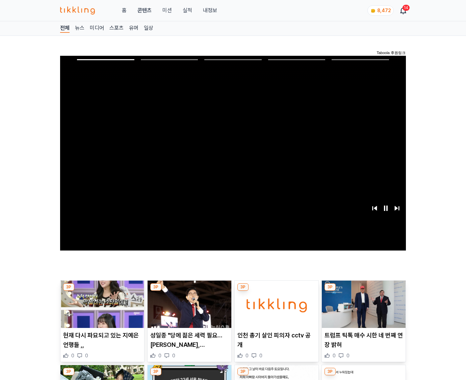
click at [362, 303] on img at bounding box center [364, 304] width 84 height 47
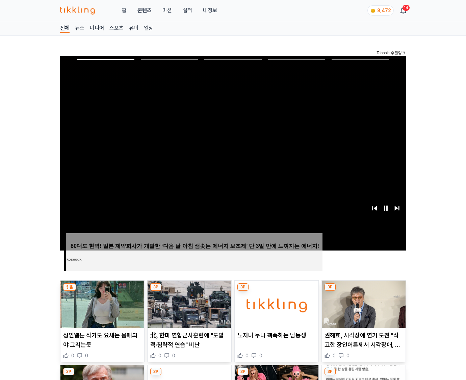
click at [362, 303] on img at bounding box center [364, 304] width 84 height 47
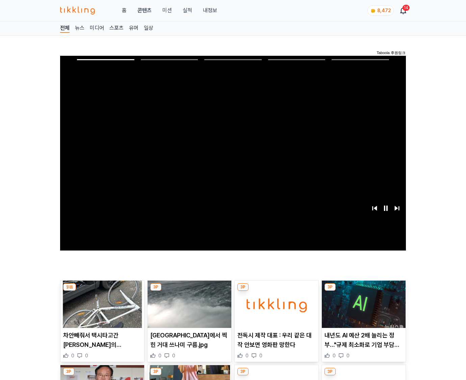
click at [362, 303] on img at bounding box center [364, 304] width 84 height 47
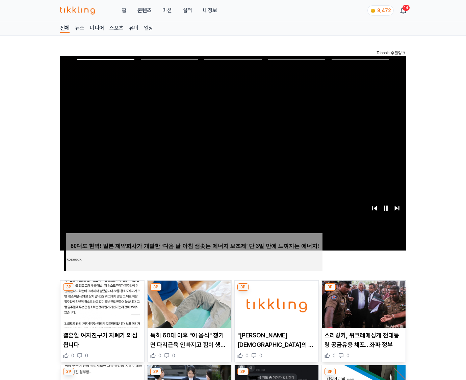
click at [362, 303] on img at bounding box center [364, 304] width 84 height 47
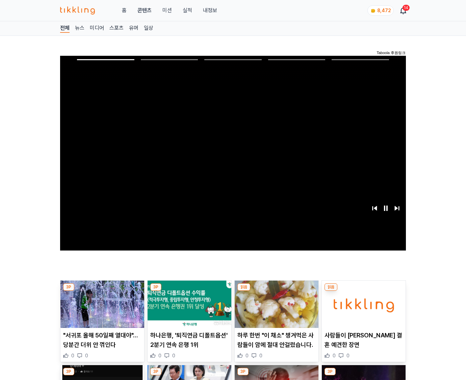
click at [362, 303] on img at bounding box center [364, 304] width 84 height 47
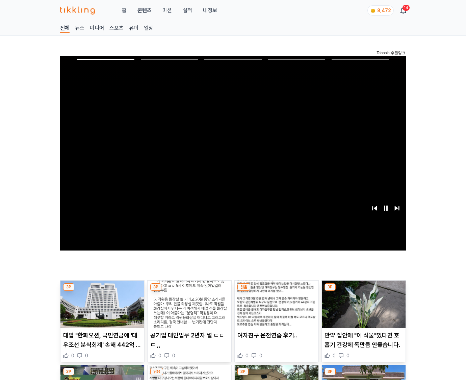
click at [362, 303] on img at bounding box center [364, 304] width 84 height 47
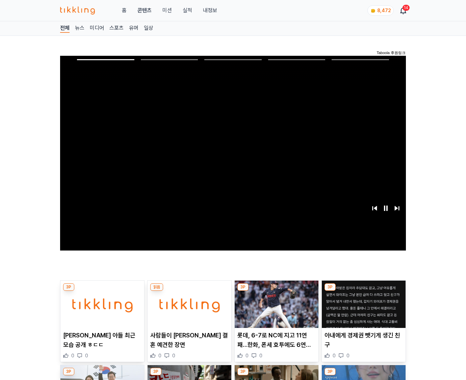
click at [362, 303] on img at bounding box center [364, 304] width 84 height 47
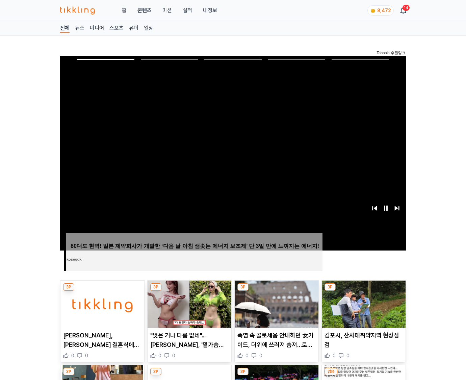
click at [362, 303] on img at bounding box center [364, 304] width 84 height 47
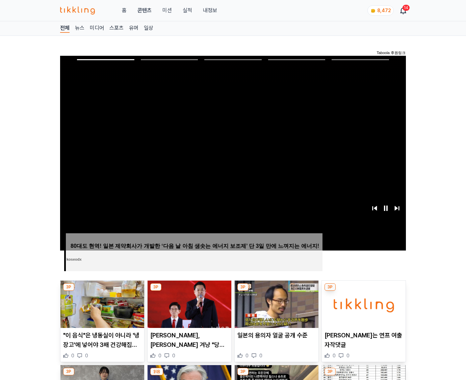
click at [362, 303] on img at bounding box center [364, 304] width 84 height 47
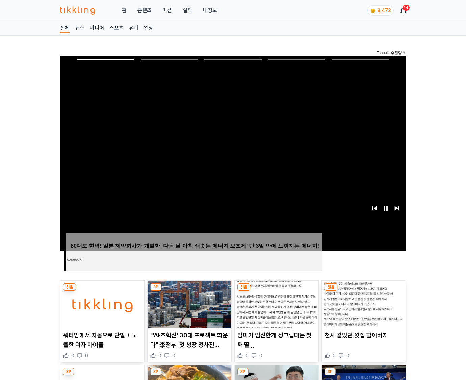
click at [362, 303] on img at bounding box center [364, 304] width 84 height 47
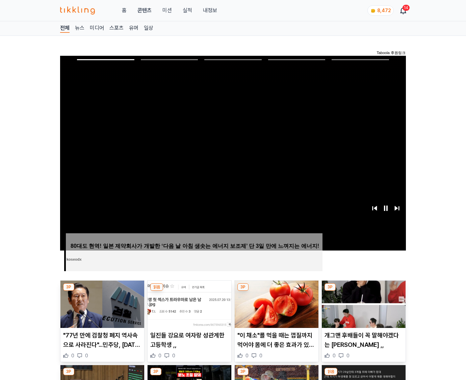
click at [362, 303] on img at bounding box center [364, 304] width 84 height 47
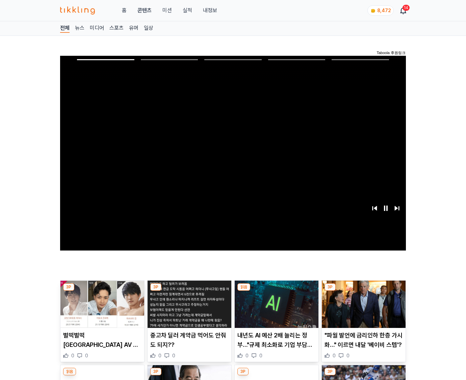
click at [362, 303] on img at bounding box center [364, 304] width 84 height 47
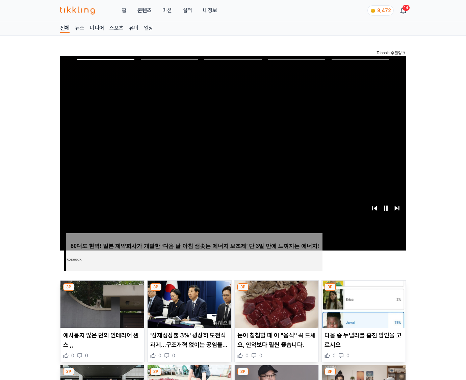
click at [362, 303] on img at bounding box center [364, 304] width 84 height 47
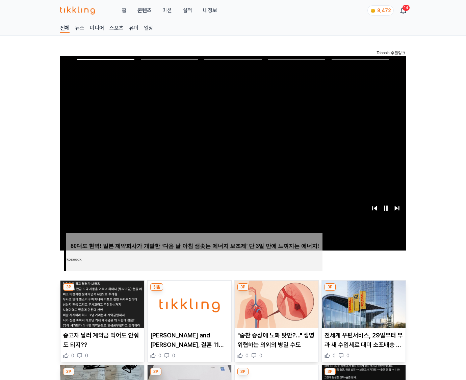
click at [362, 303] on img at bounding box center [364, 304] width 84 height 47
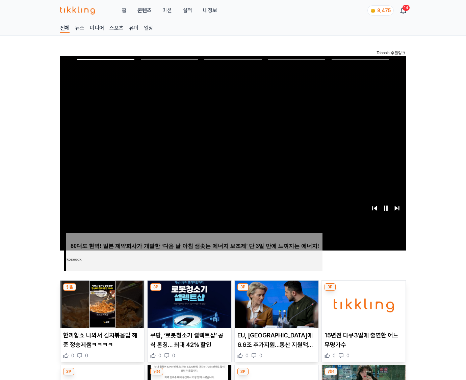
click at [362, 303] on img at bounding box center [364, 304] width 84 height 47
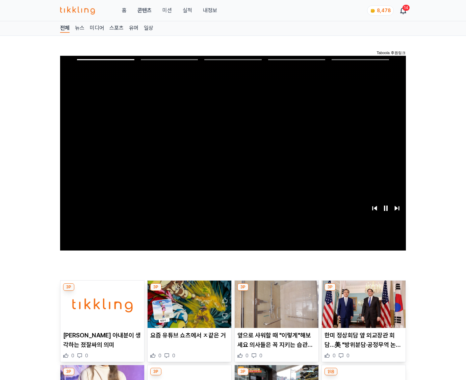
click at [362, 303] on img at bounding box center [364, 304] width 84 height 47
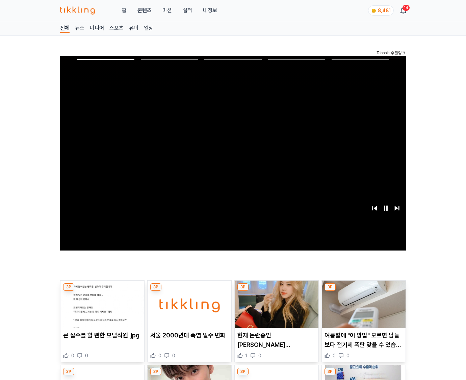
click at [362, 303] on img at bounding box center [364, 304] width 84 height 47
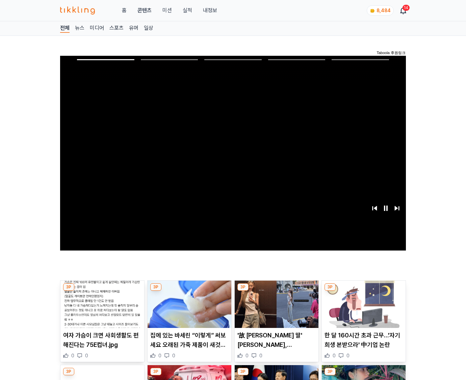
click at [362, 303] on img at bounding box center [364, 304] width 84 height 47
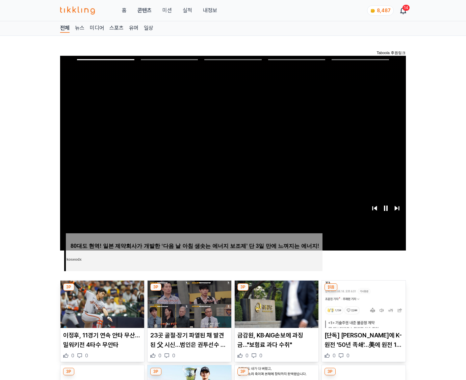
click at [362, 303] on img at bounding box center [364, 304] width 84 height 47
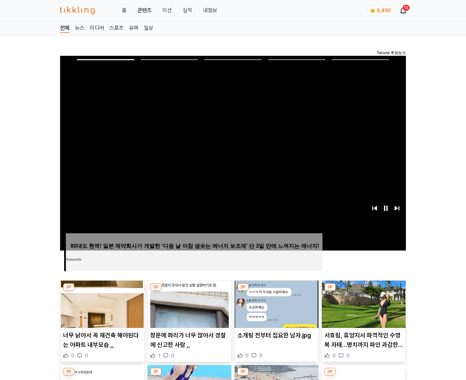
click at [362, 303] on img at bounding box center [364, 304] width 84 height 47
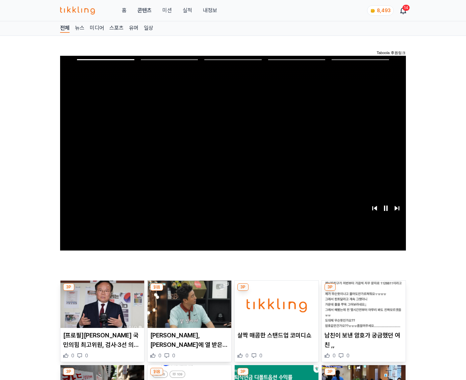
click at [362, 303] on img at bounding box center [364, 304] width 84 height 47
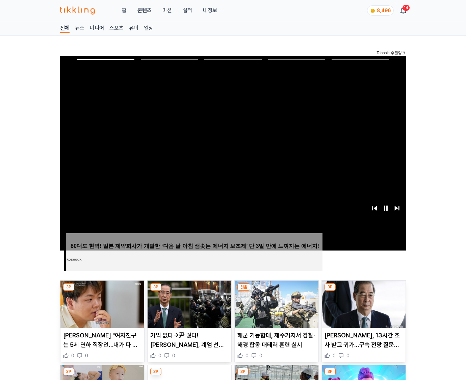
click at [362, 303] on img at bounding box center [364, 304] width 84 height 47
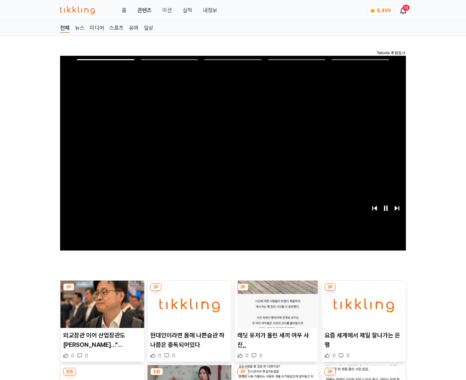
click at [362, 303] on img at bounding box center [364, 304] width 84 height 47
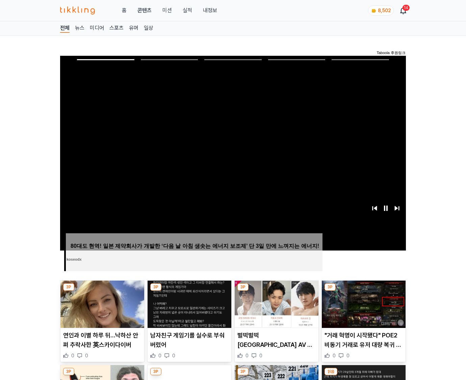
click at [362, 303] on img at bounding box center [364, 304] width 84 height 47
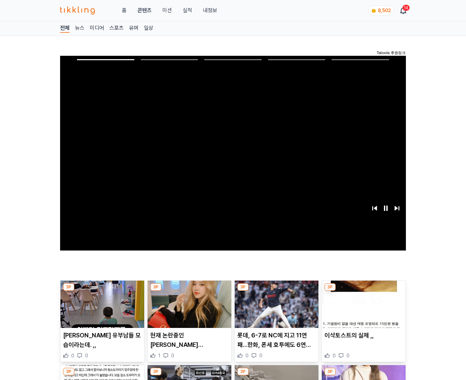
click at [362, 303] on img at bounding box center [364, 304] width 84 height 47
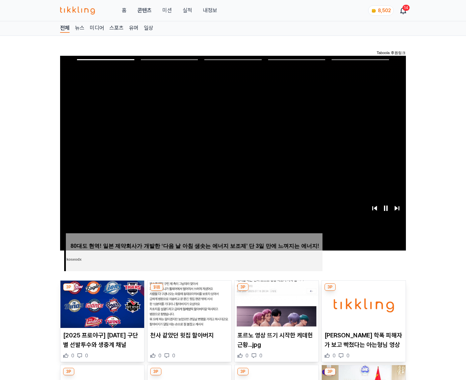
click at [362, 303] on img at bounding box center [364, 304] width 84 height 47
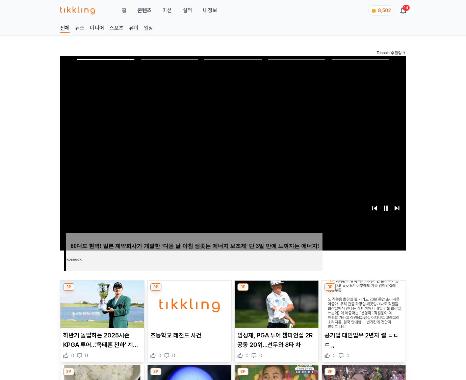
click at [362, 303] on img at bounding box center [364, 304] width 84 height 47
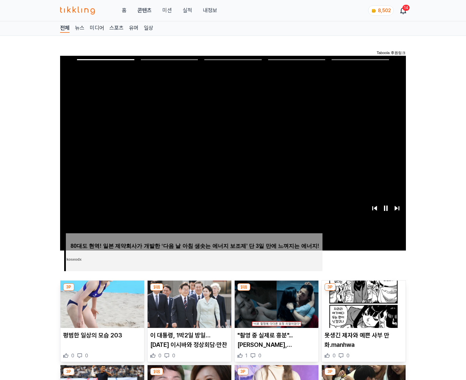
click at [362, 303] on img at bounding box center [364, 304] width 84 height 47
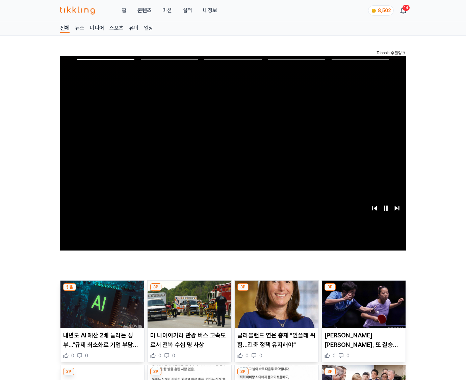
click at [362, 303] on img at bounding box center [364, 304] width 84 height 47
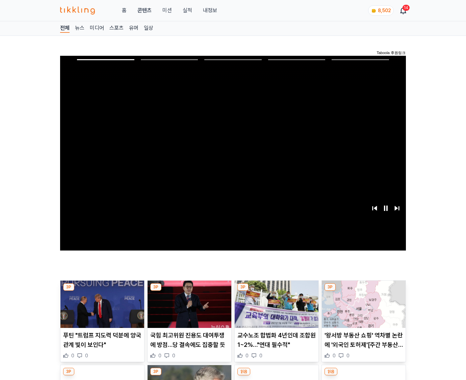
click at [362, 303] on img at bounding box center [364, 304] width 84 height 47
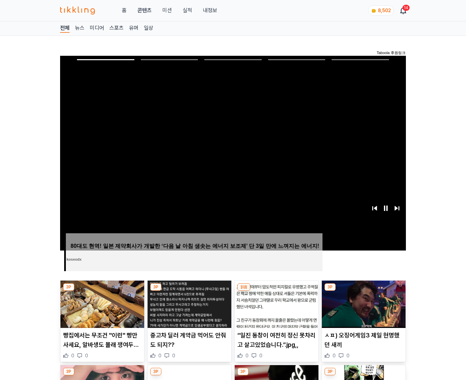
click at [362, 303] on img at bounding box center [364, 304] width 84 height 47
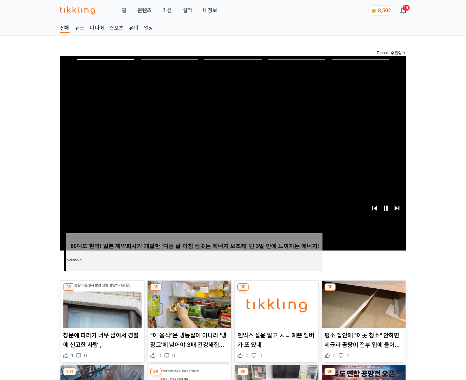
click at [362, 303] on img at bounding box center [364, 304] width 84 height 47
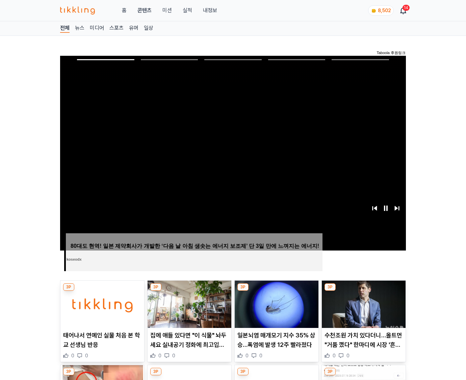
click at [362, 303] on img at bounding box center [364, 304] width 84 height 47
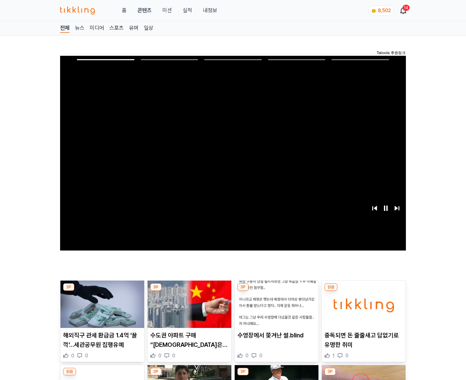
click at [362, 303] on img at bounding box center [364, 304] width 84 height 47
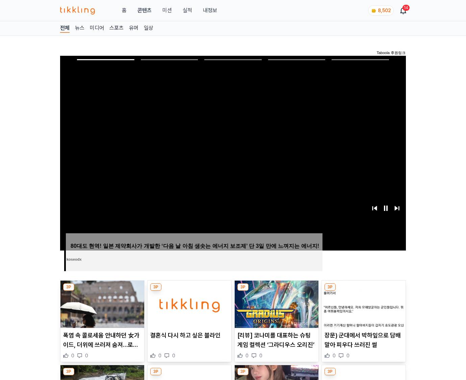
click at [362, 303] on img at bounding box center [364, 304] width 84 height 47
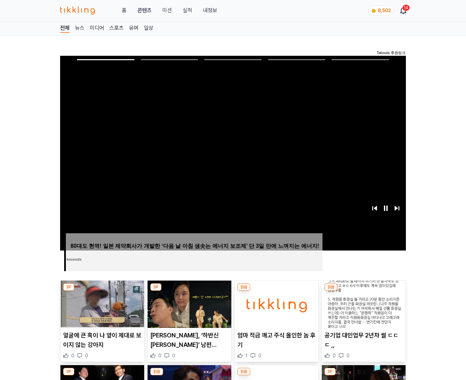
click at [362, 303] on img at bounding box center [364, 304] width 84 height 47
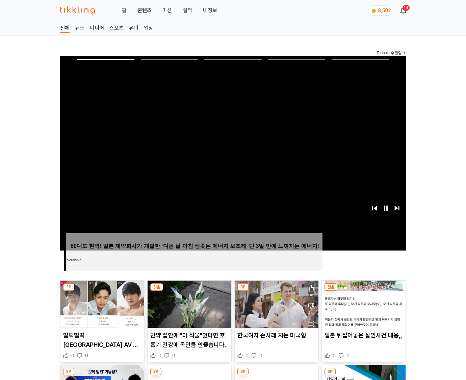
click at [362, 303] on img at bounding box center [364, 304] width 84 height 47
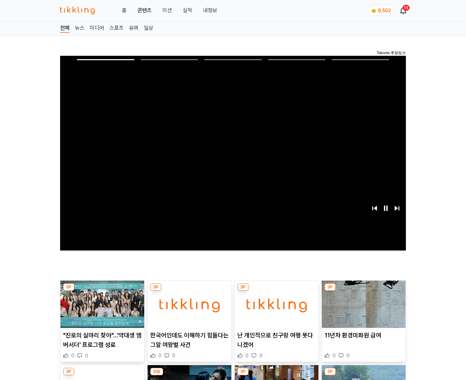
click at [362, 303] on img at bounding box center [364, 304] width 84 height 47
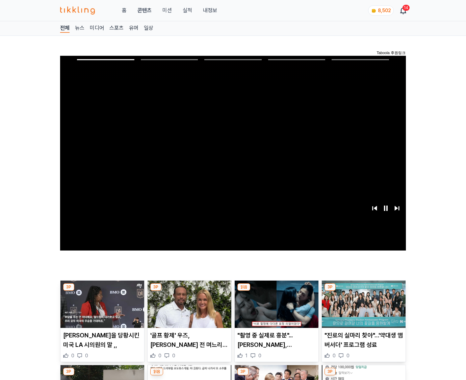
click at [362, 303] on img at bounding box center [364, 304] width 84 height 47
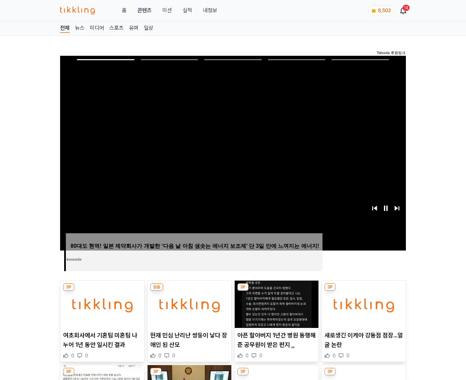
click at [362, 303] on img at bounding box center [364, 304] width 84 height 47
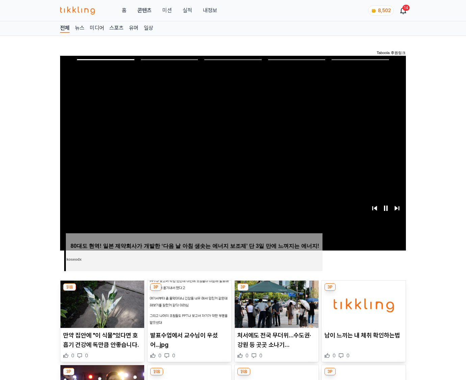
click at [362, 303] on img at bounding box center [364, 304] width 84 height 47
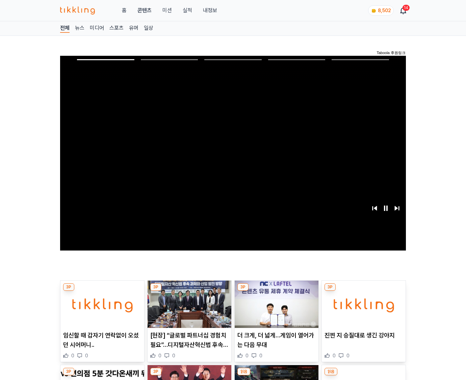
click at [362, 303] on img at bounding box center [364, 304] width 84 height 47
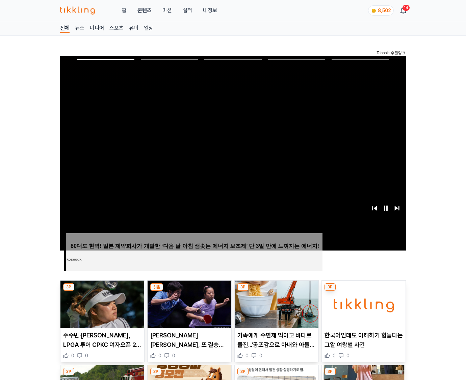
click at [362, 303] on img at bounding box center [364, 304] width 84 height 47
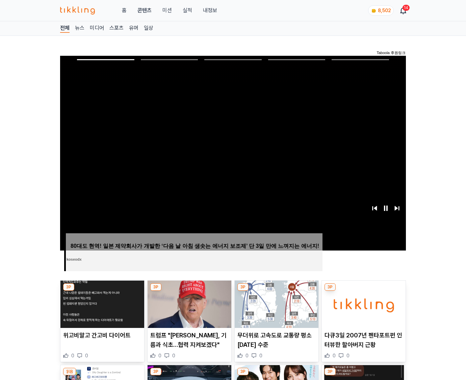
click at [362, 303] on img at bounding box center [364, 304] width 84 height 47
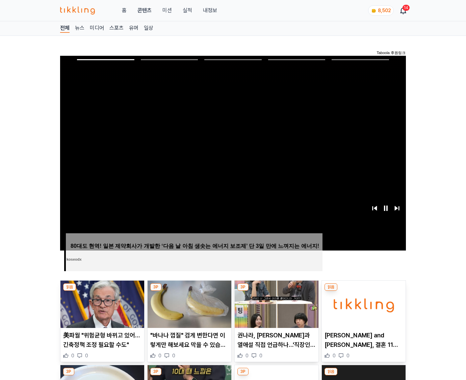
click at [362, 303] on img at bounding box center [364, 304] width 84 height 47
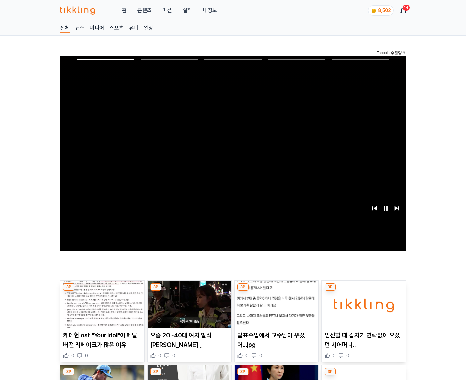
click at [362, 303] on img at bounding box center [364, 304] width 84 height 47
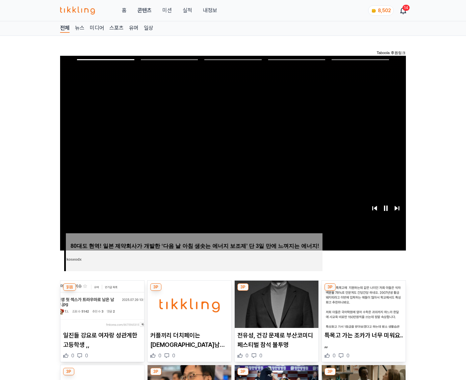
click at [362, 303] on img at bounding box center [364, 304] width 84 height 47
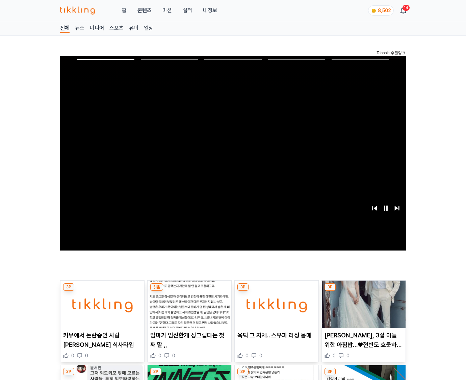
click at [362, 303] on img at bounding box center [364, 304] width 84 height 47
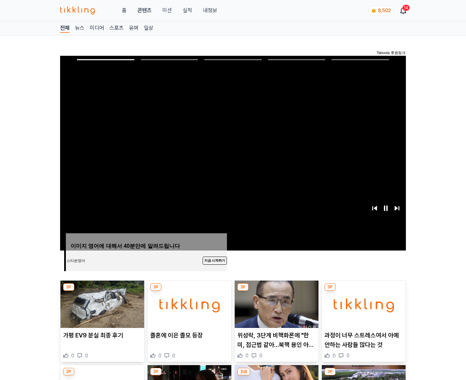
click at [362, 303] on img at bounding box center [364, 304] width 84 height 47
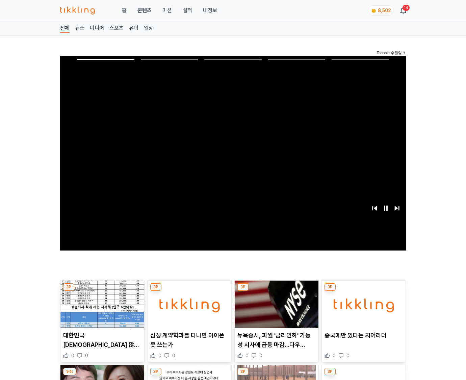
click at [362, 303] on img at bounding box center [364, 304] width 84 height 47
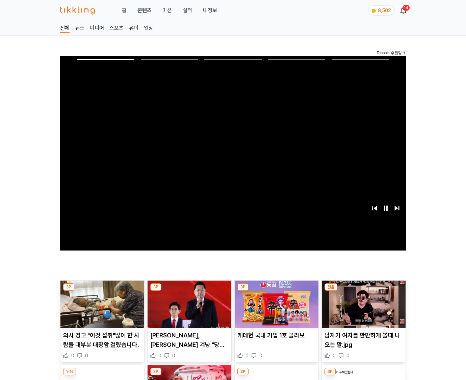
click at [362, 303] on img at bounding box center [364, 304] width 84 height 47
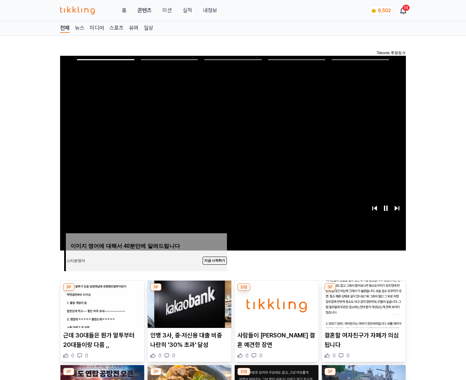
click at [362, 303] on img at bounding box center [364, 304] width 84 height 47
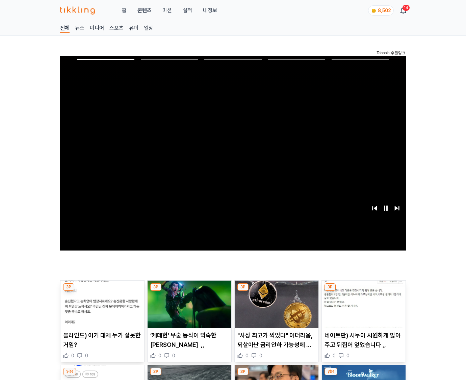
click at [362, 303] on img at bounding box center [364, 304] width 84 height 47
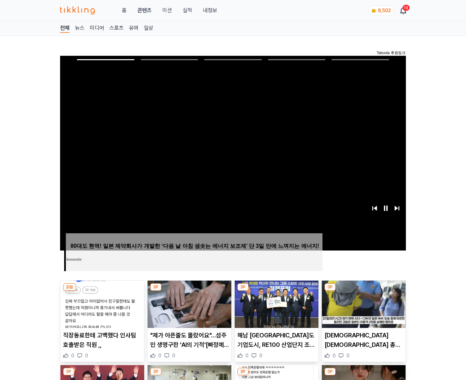
click at [362, 303] on img at bounding box center [364, 304] width 84 height 47
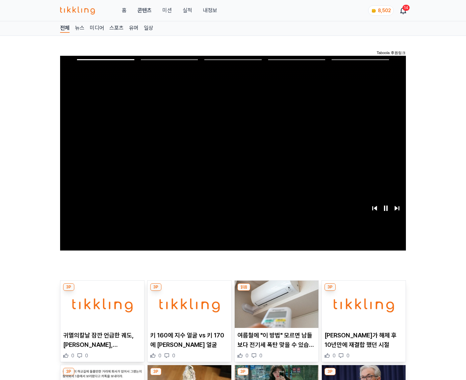
click at [362, 303] on img at bounding box center [364, 304] width 84 height 47
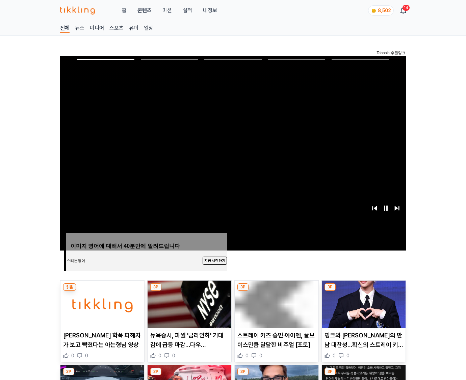
click at [362, 303] on img at bounding box center [364, 304] width 84 height 47
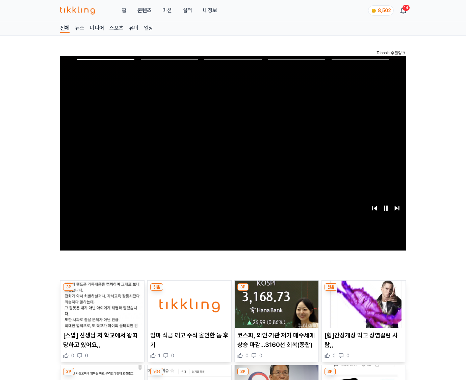
click at [362, 303] on img at bounding box center [364, 304] width 84 height 47
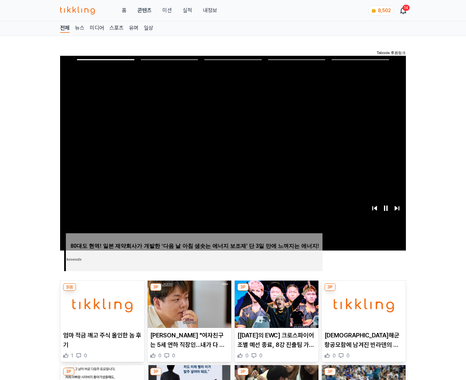
click at [362, 303] on img at bounding box center [364, 304] width 84 height 47
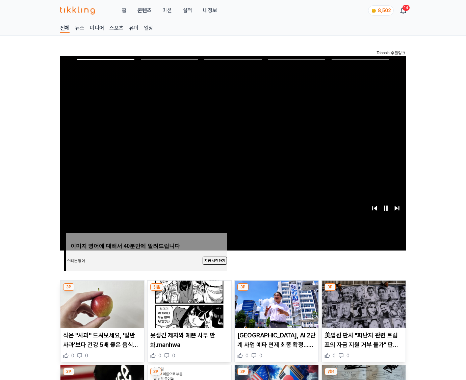
click at [362, 303] on img at bounding box center [364, 304] width 84 height 47
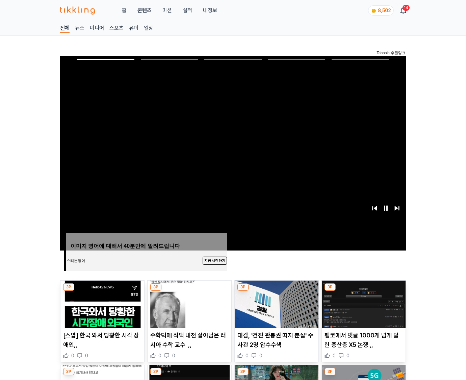
click at [362, 303] on img at bounding box center [364, 304] width 84 height 47
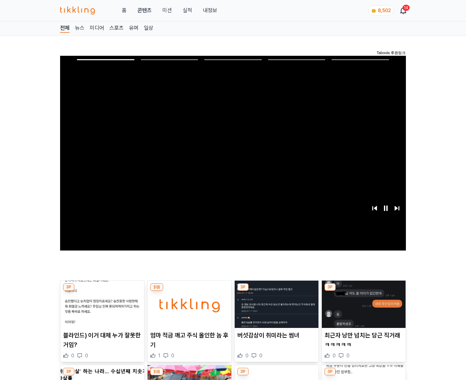
click at [362, 303] on img at bounding box center [364, 304] width 84 height 47
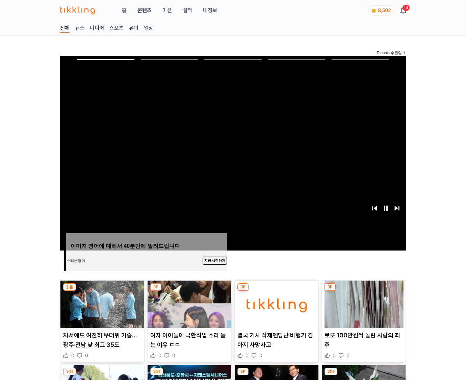
click at [362, 303] on img at bounding box center [364, 304] width 84 height 47
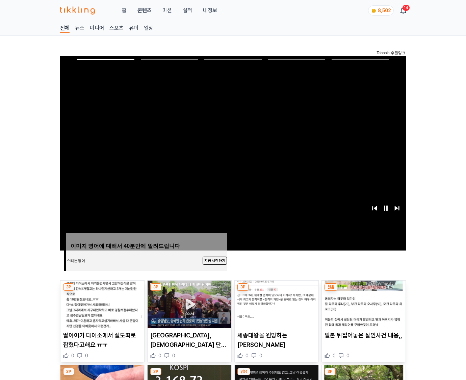
click at [362, 303] on img at bounding box center [364, 304] width 84 height 47
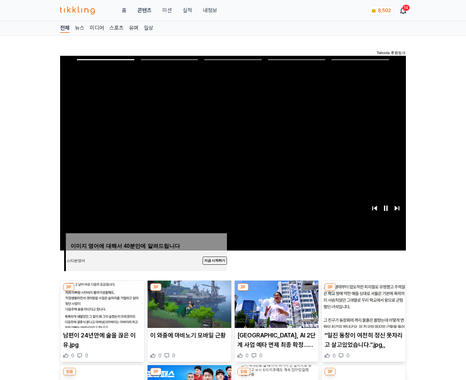
click at [362, 303] on img at bounding box center [364, 304] width 84 height 47
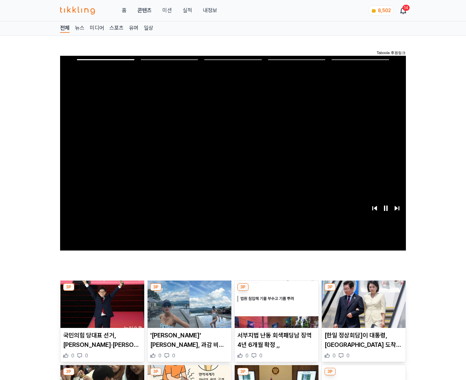
click at [362, 303] on img at bounding box center [364, 304] width 84 height 47
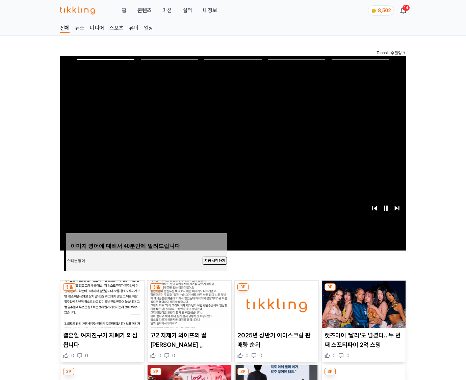
click at [362, 303] on img at bounding box center [364, 304] width 84 height 47
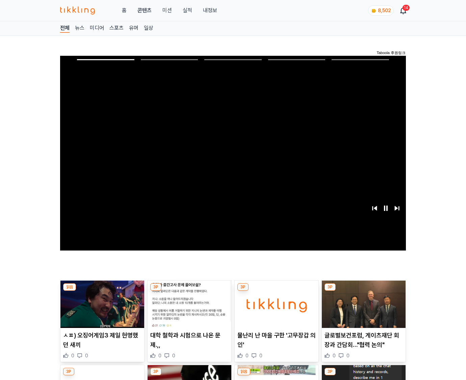
click at [362, 303] on img at bounding box center [364, 304] width 84 height 47
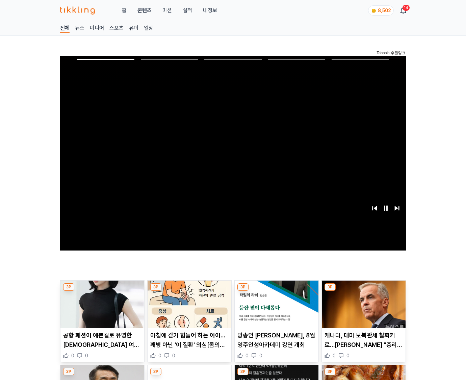
click at [362, 303] on img at bounding box center [364, 304] width 84 height 47
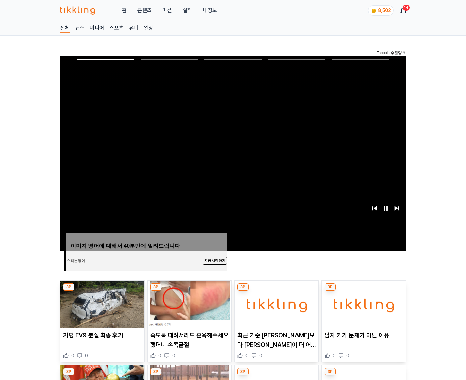
click at [362, 303] on img at bounding box center [364, 304] width 84 height 47
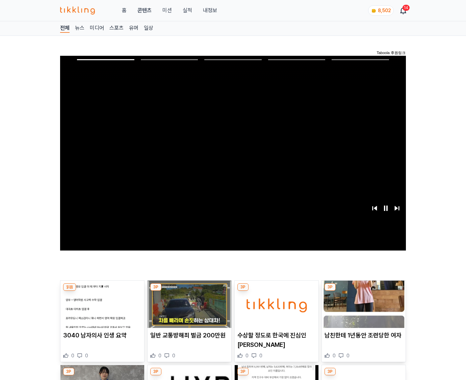
click at [362, 303] on img at bounding box center [364, 304] width 84 height 47
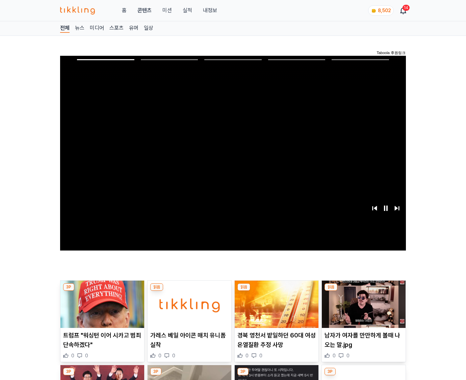
click at [362, 303] on img at bounding box center [364, 304] width 84 height 47
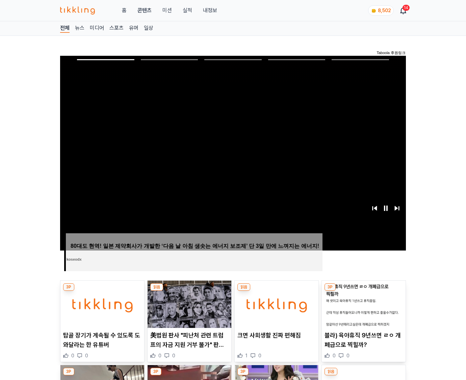
click at [362, 303] on img at bounding box center [364, 304] width 84 height 47
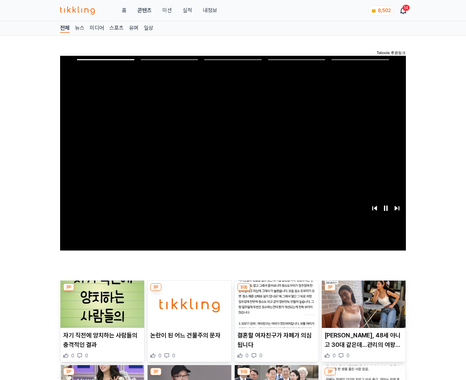
click at [362, 303] on img at bounding box center [364, 304] width 84 height 47
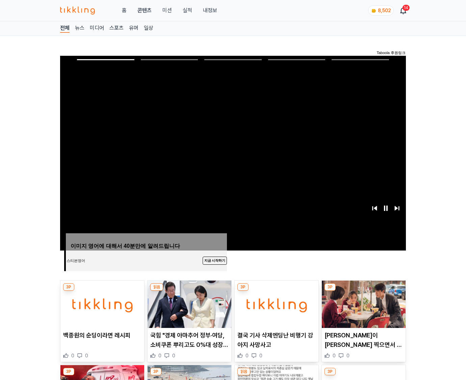
click at [362, 303] on img at bounding box center [364, 304] width 84 height 47
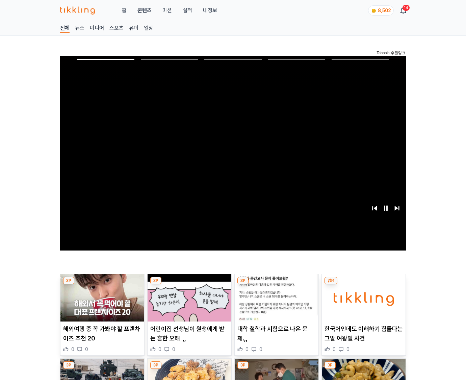
click at [362, 303] on img at bounding box center [364, 297] width 84 height 47
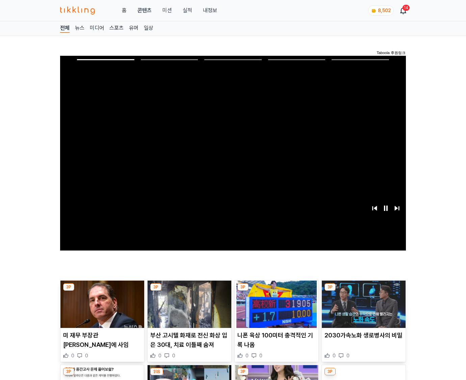
click at [362, 303] on img at bounding box center [364, 304] width 84 height 47
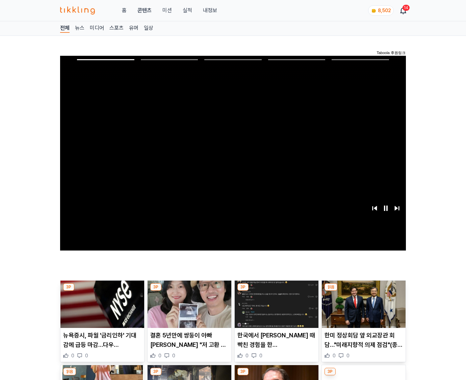
click at [362, 303] on img at bounding box center [364, 304] width 84 height 47
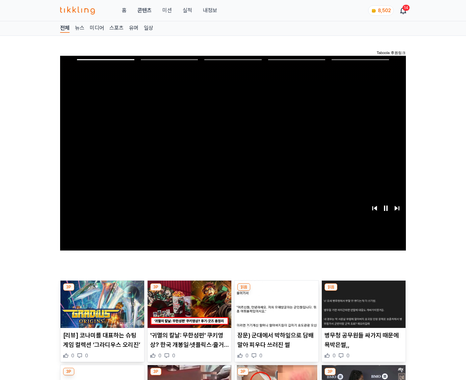
click at [362, 303] on img at bounding box center [364, 304] width 84 height 47
